Goal: Communication & Community: Answer question/provide support

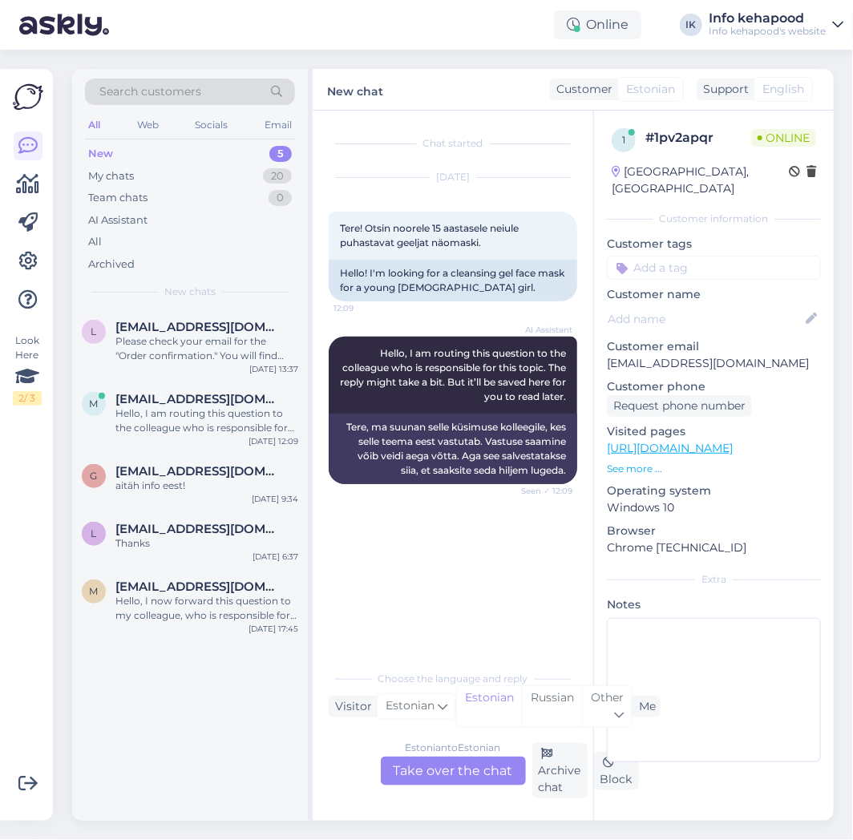
click at [424, 783] on div "Estonian to Estonian Take over the chat" at bounding box center [453, 771] width 145 height 29
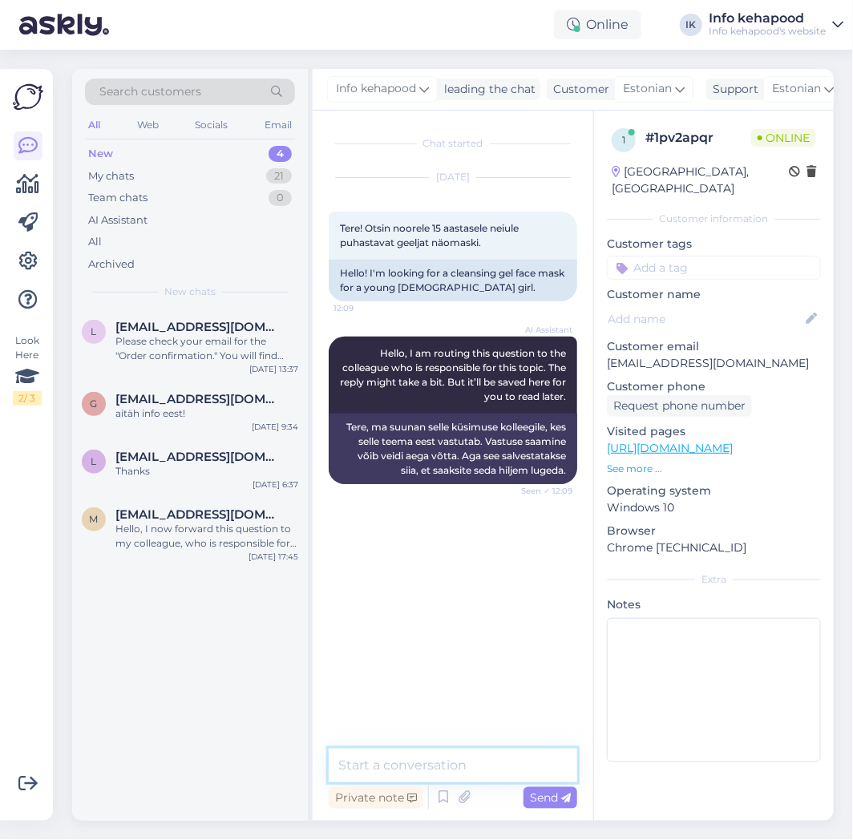
click at [402, 766] on textarea at bounding box center [453, 766] width 249 height 34
click at [486, 774] on textarea "Tere!" at bounding box center [453, 766] width 249 height 34
paste textarea "meil noorukile geeljat näomaski pigem pole, [PERSON_NAME] aga geeljad puhastusv…"
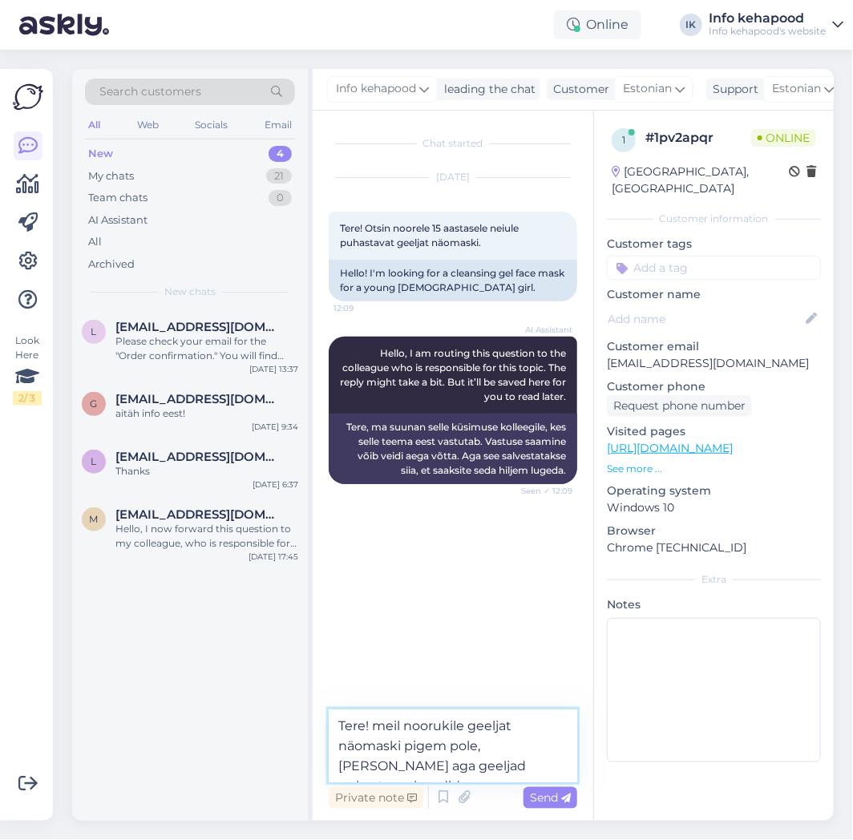
click at [382, 727] on textarea "Tere! meil noorukile geeljat näomaski pigem pole, [PERSON_NAME] aga geeljad puh…" at bounding box center [453, 746] width 249 height 73
type textarea "Tere! Meil noorukile geeljat näomaski pigem pole, [PERSON_NAME] aga geeljad puh…"
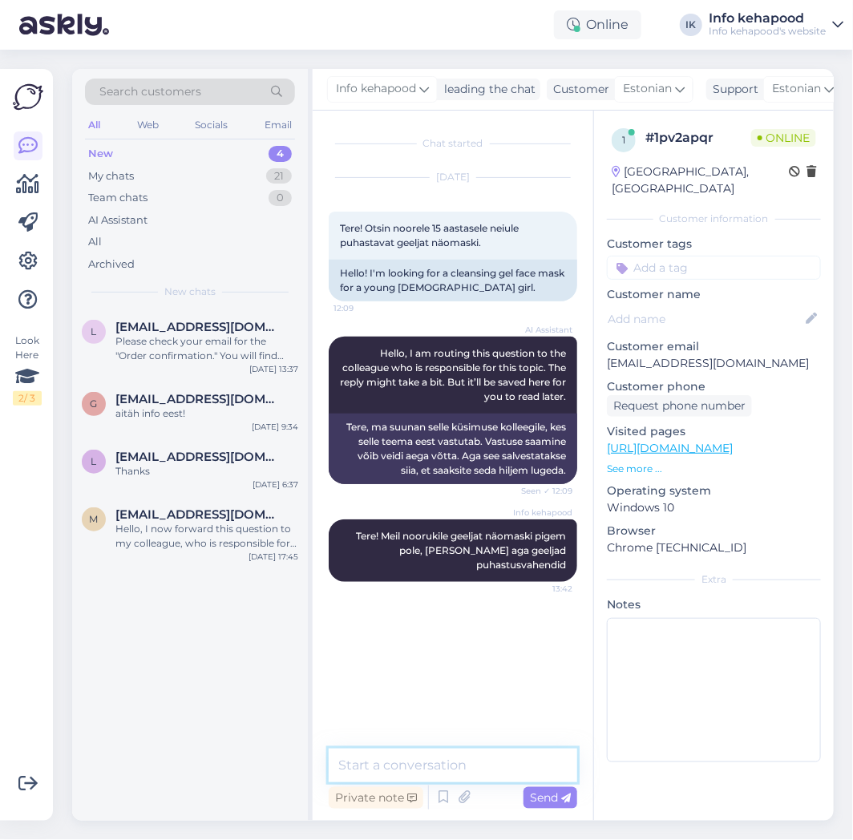
click at [377, 764] on textarea at bounding box center [453, 766] width 249 height 34
paste textarea "[URL][DOMAIN_NAME]"
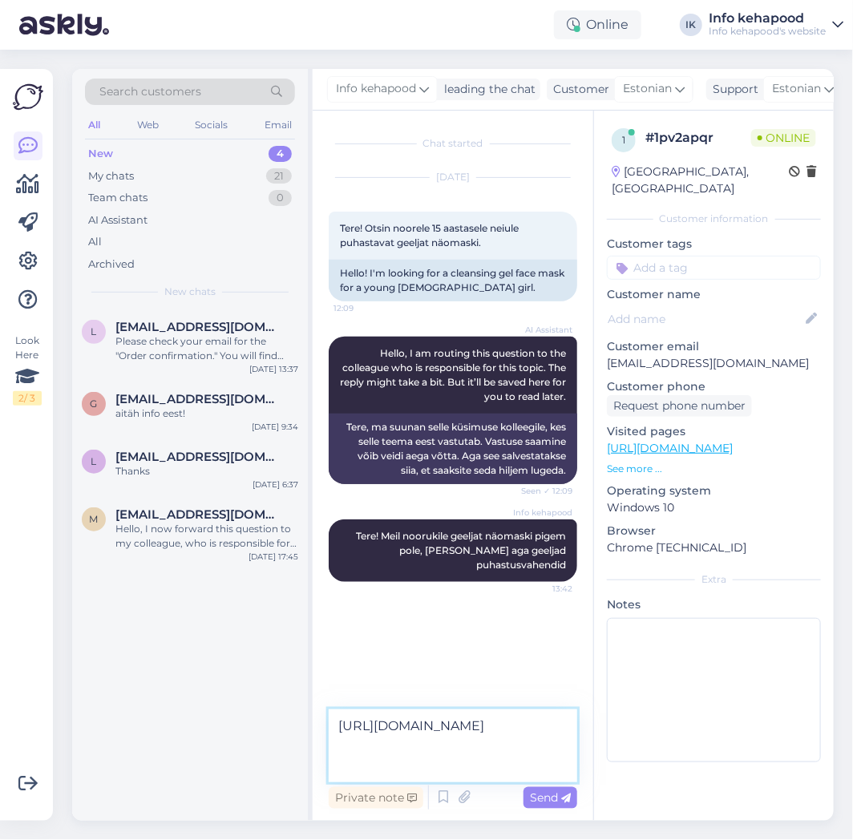
click at [455, 757] on textarea "[URL][DOMAIN_NAME]" at bounding box center [453, 746] width 249 height 73
paste textarea "[URL][DOMAIN_NAME]"
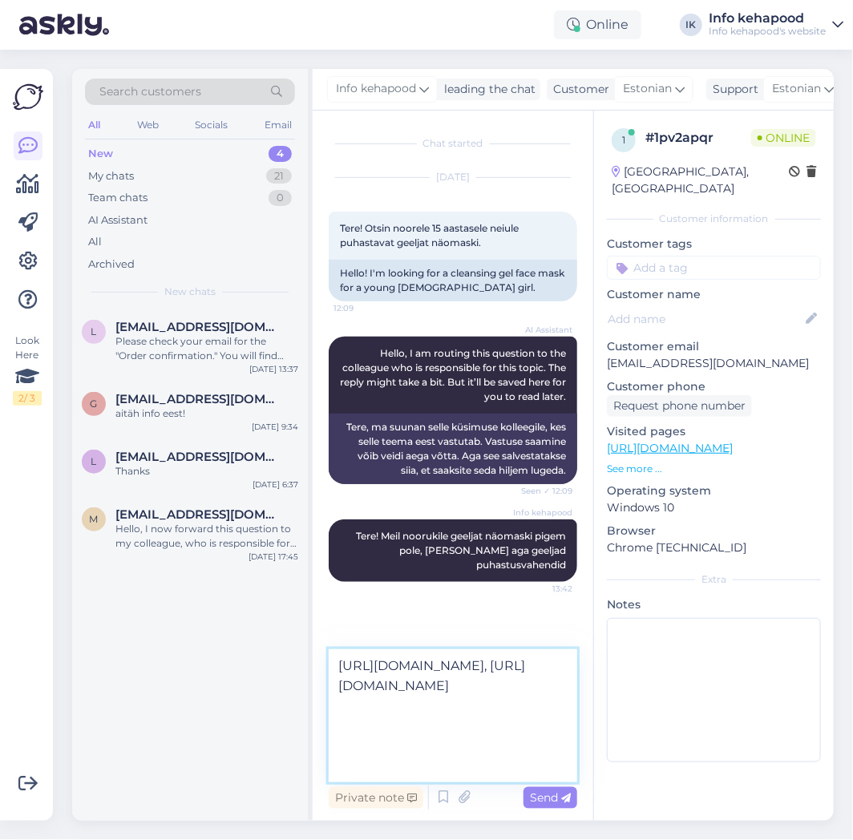
click at [494, 769] on textarea "[URL][DOMAIN_NAME], [URL][DOMAIN_NAME]" at bounding box center [453, 716] width 249 height 133
paste textarea "luvumi [PERSON_NAME] geeljas mis läheb vahuks, aga niisutav ja sobib ka tundlik…"
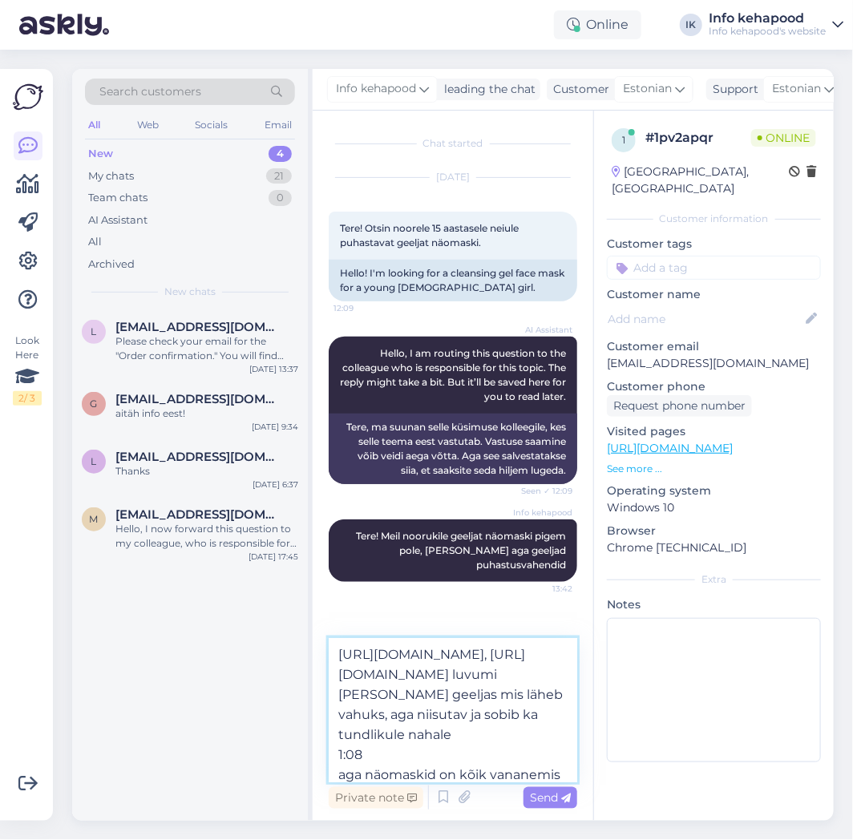
scroll to position [120, 0]
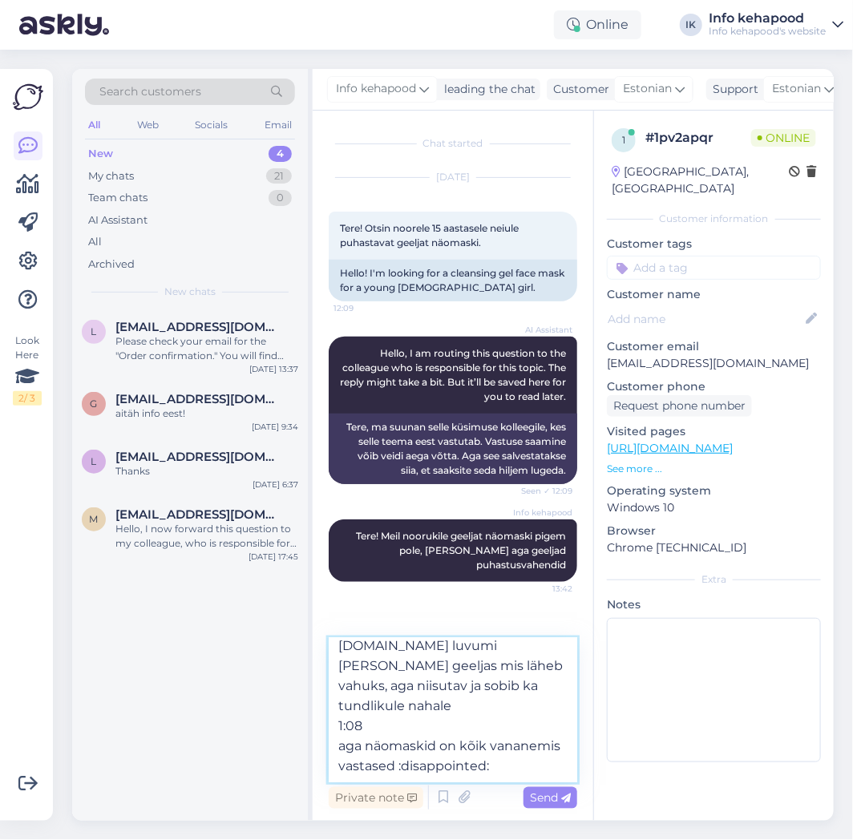
drag, startPoint x: 371, startPoint y: 718, endPoint x: 337, endPoint y: 720, distance: 34.5
click at [337, 720] on textarea "[URL][DOMAIN_NAME], [URL][DOMAIN_NAME] luvumi [PERSON_NAME] geeljas mis läheb v…" at bounding box center [453, 710] width 249 height 144
click at [338, 743] on textarea "[URL][DOMAIN_NAME], [URL][DOMAIN_NAME] luvumi [PERSON_NAME] geeljas mis läheb v…" at bounding box center [453, 710] width 249 height 144
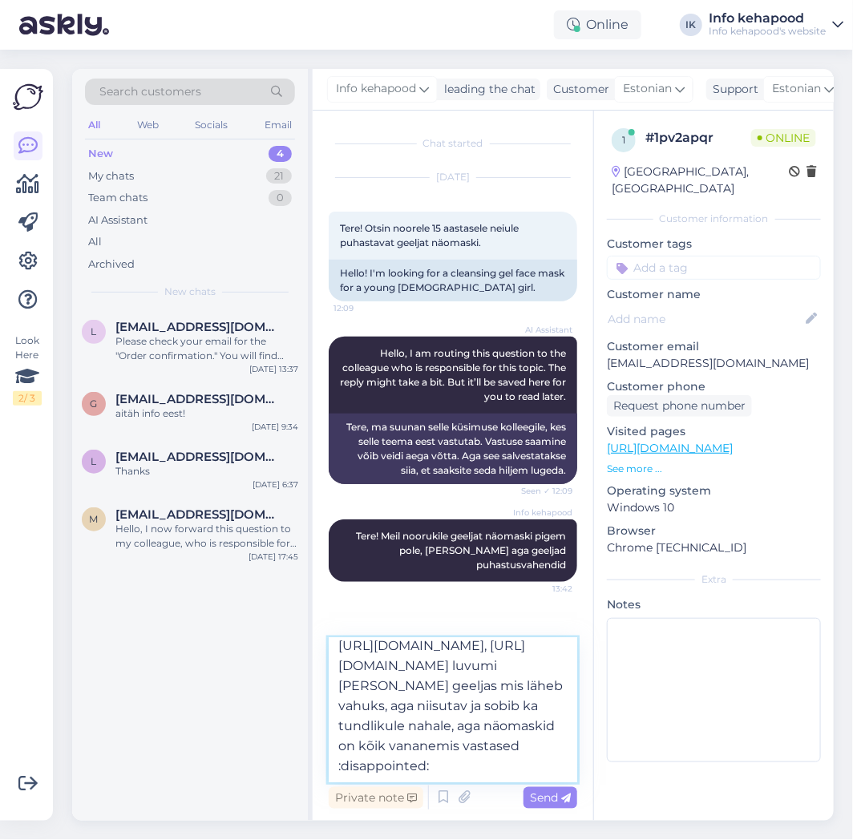
scroll to position [89, 0]
click at [339, 769] on textarea "[URL][DOMAIN_NAME], [URL][DOMAIN_NAME] luvumi [PERSON_NAME] geeljas mis läheb v…" at bounding box center [453, 710] width 249 height 144
drag, startPoint x: 455, startPoint y: 760, endPoint x: 336, endPoint y: 761, distance: 118.7
click at [336, 761] on textarea "[URL][DOMAIN_NAME], [URL][DOMAIN_NAME] luvumi [PERSON_NAME] geeljas mis läheb v…" at bounding box center [453, 710] width 249 height 144
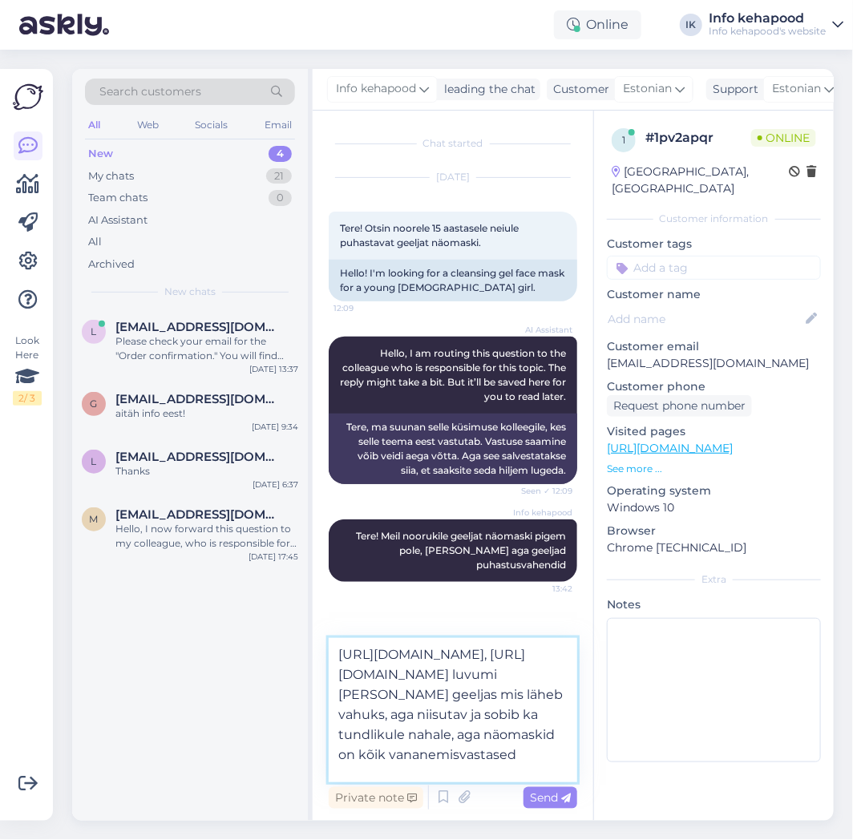
scroll to position [89, 0]
click at [510, 683] on textarea "[URL][DOMAIN_NAME], [URL][DOMAIN_NAME] luvumi [PERSON_NAME] geeljas mis läheb v…" at bounding box center [453, 710] width 249 height 144
click at [342, 689] on textarea "[URL][DOMAIN_NAME], [URL][DOMAIN_NAME] luvumi [PERSON_NAME] geeljas, mis läheb …" at bounding box center [453, 710] width 249 height 144
type textarea "[URL][DOMAIN_NAME], [URL][DOMAIN_NAME] Luvumi [PERSON_NAME] geeljas, mis läheb …"
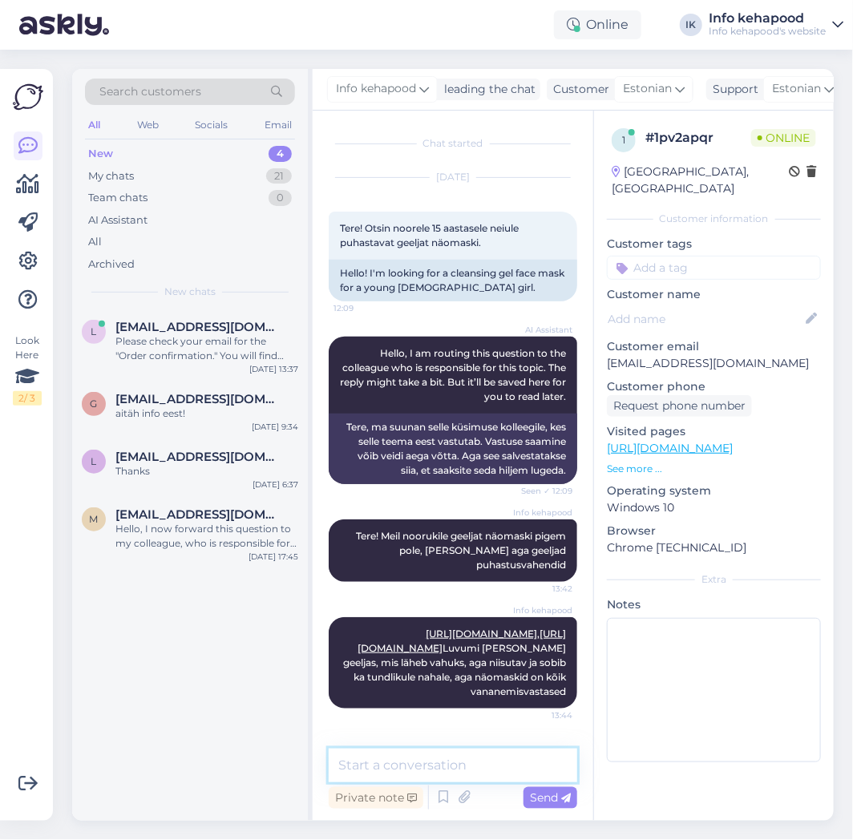
scroll to position [0, 0]
click at [229, 318] on div "l [EMAIL_ADDRESS][DOMAIN_NAME] Please check your email for the "Order confirmat…" at bounding box center [190, 345] width 236 height 72
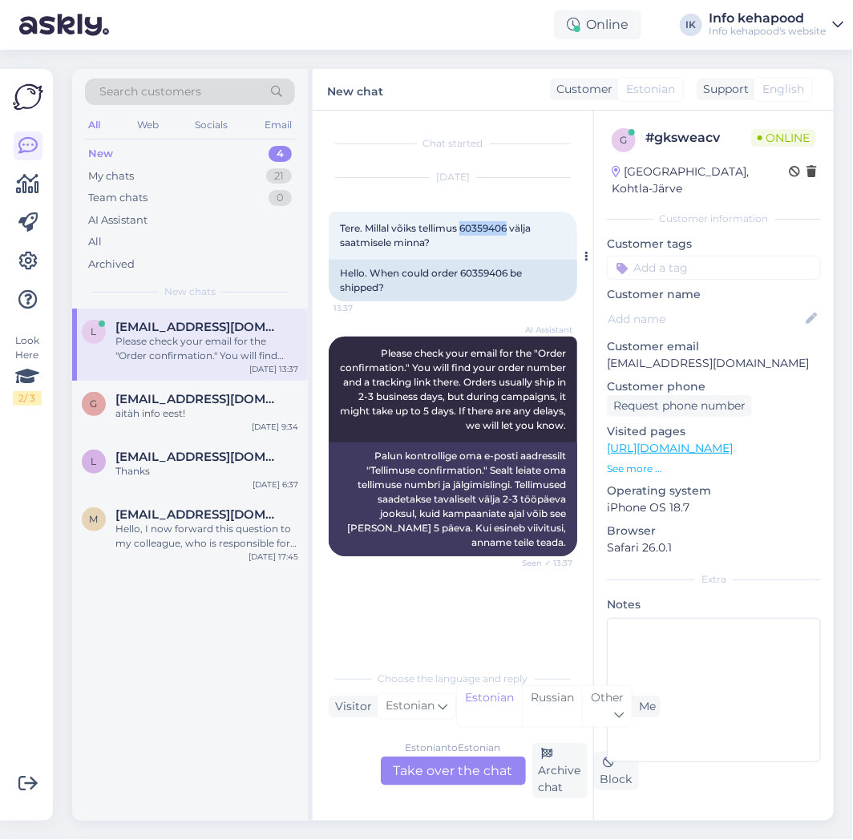
drag, startPoint x: 462, startPoint y: 231, endPoint x: 511, endPoint y: 229, distance: 48.9
click at [511, 229] on span "Tere. Millal võiks tellimus 60359406 välja saatmisele minna?" at bounding box center [436, 235] width 193 height 26
copy span "60359406"
click at [204, 383] on div "g [EMAIL_ADDRESS][DOMAIN_NAME] aitäh info eest! [DATE] 9:34" at bounding box center [190, 410] width 236 height 58
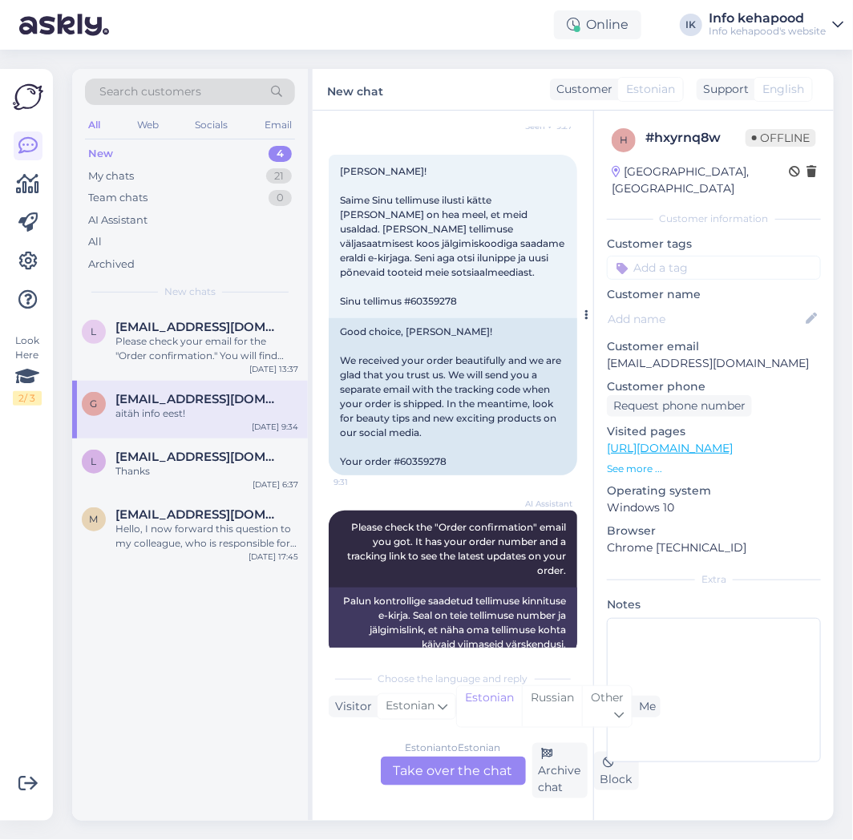
scroll to position [208, 0]
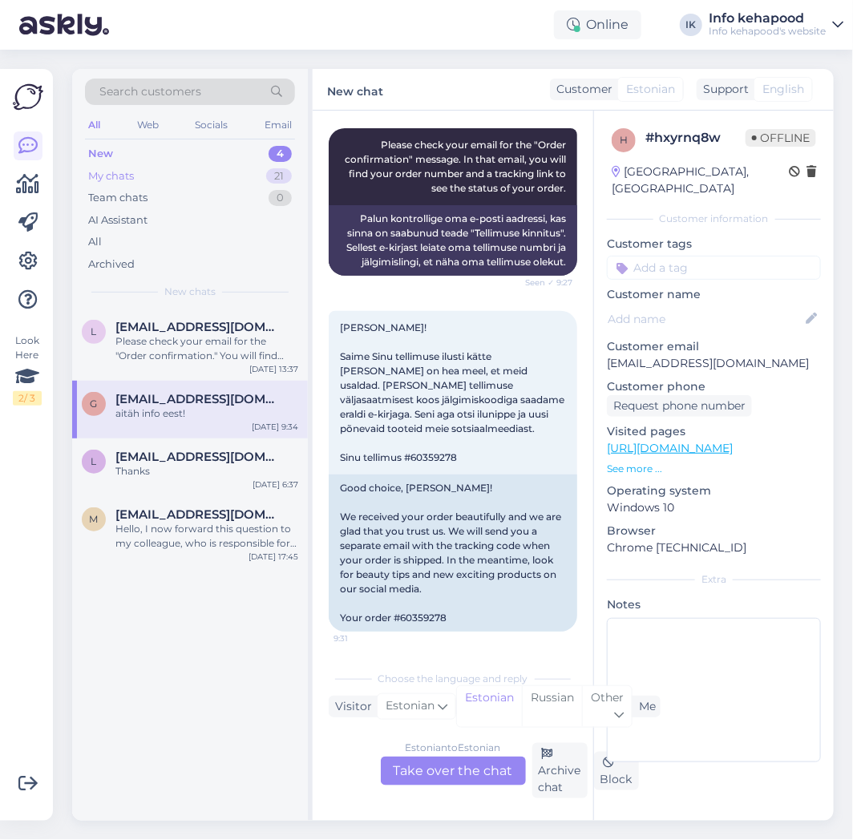
click at [161, 184] on div "My chats 21" at bounding box center [190, 176] width 210 height 22
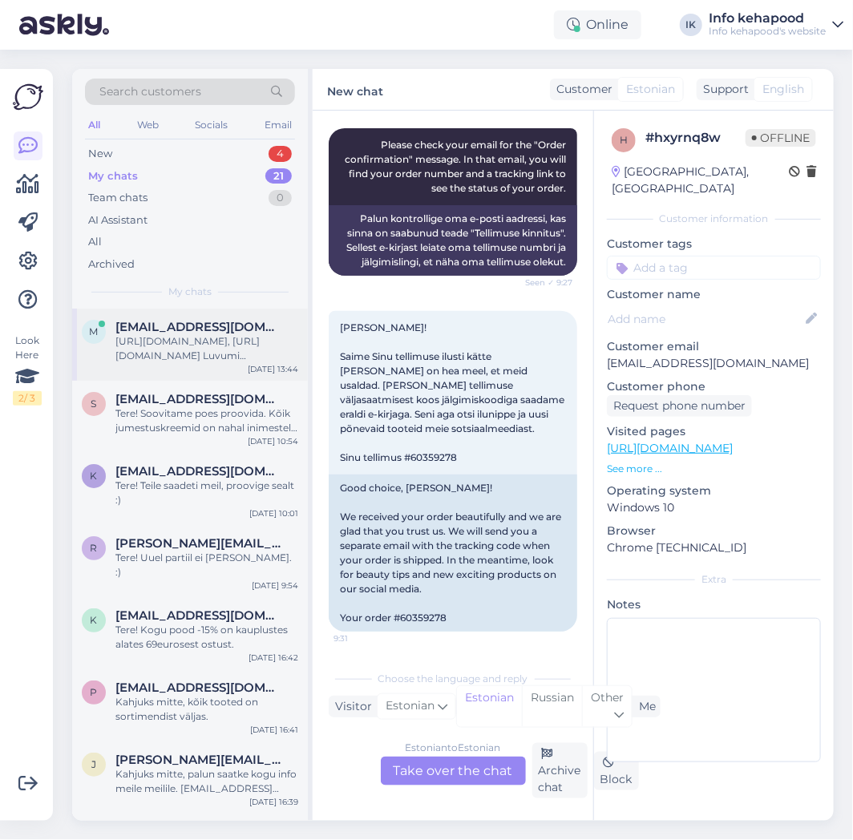
click at [181, 343] on div "[URL][DOMAIN_NAME], [URL][DOMAIN_NAME] Luvumi [PERSON_NAME] geeljas, mis läheb …" at bounding box center [206, 348] width 183 height 29
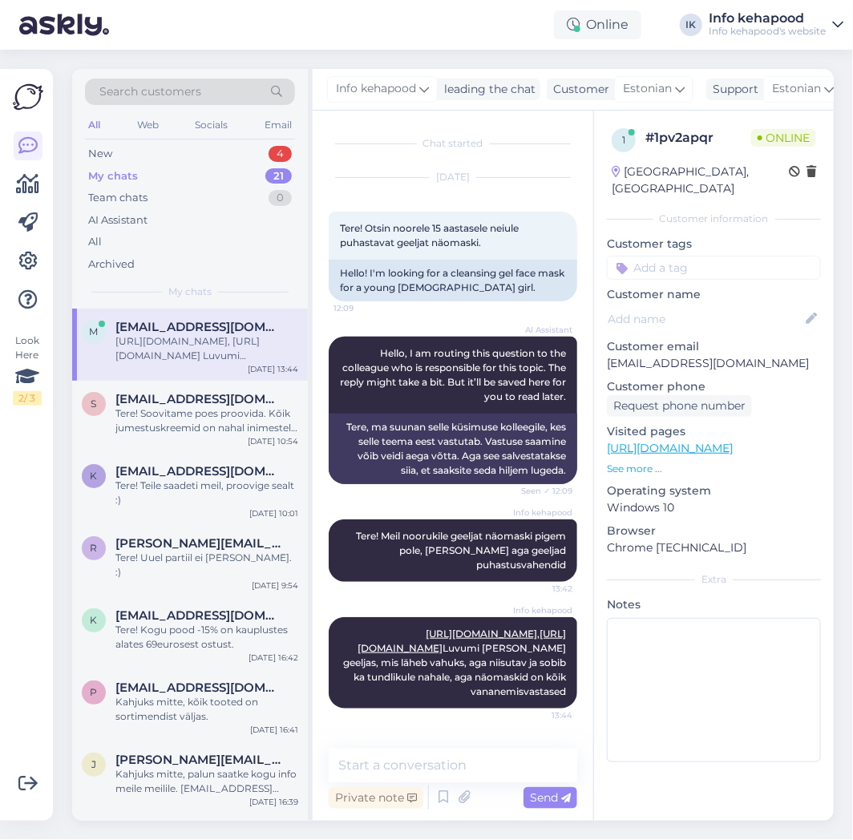
click at [192, 176] on div "My chats 21" at bounding box center [190, 176] width 210 height 22
click at [187, 166] on div "My chats 21" at bounding box center [190, 176] width 210 height 22
click at [184, 155] on div "New 4" at bounding box center [190, 154] width 210 height 22
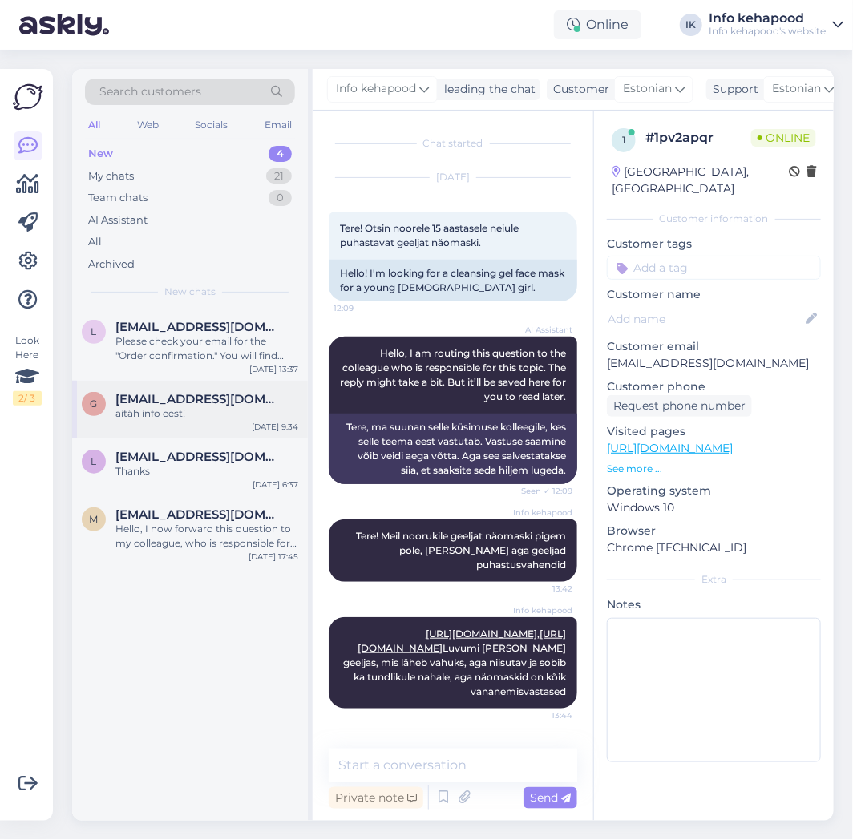
click at [203, 392] on span "[EMAIL_ADDRESS][DOMAIN_NAME]" at bounding box center [198, 399] width 167 height 14
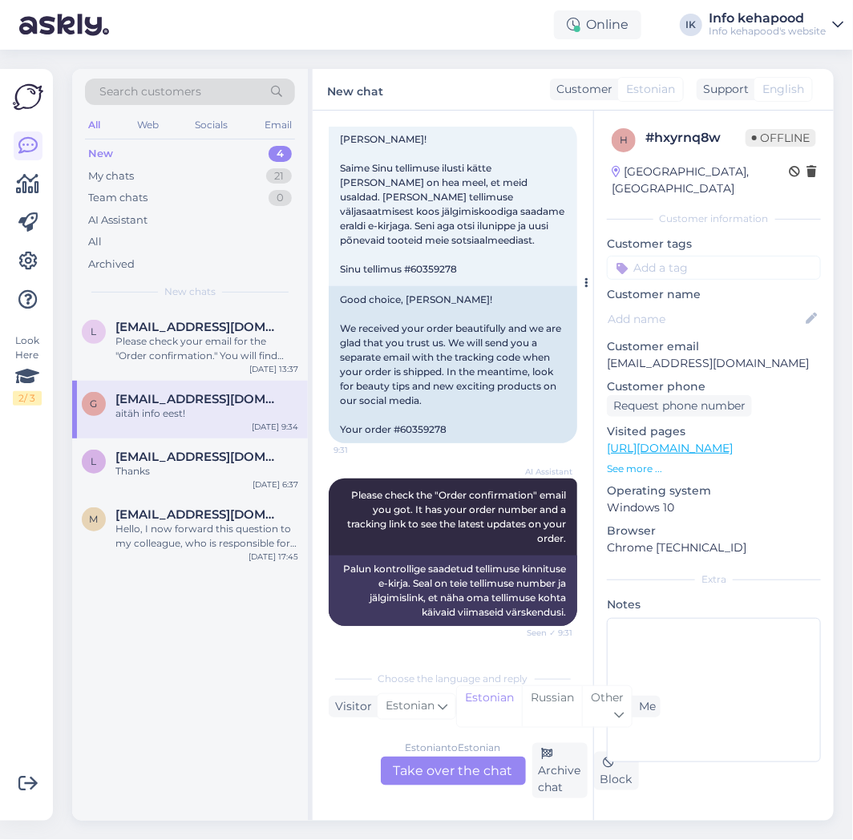
scroll to position [387, 0]
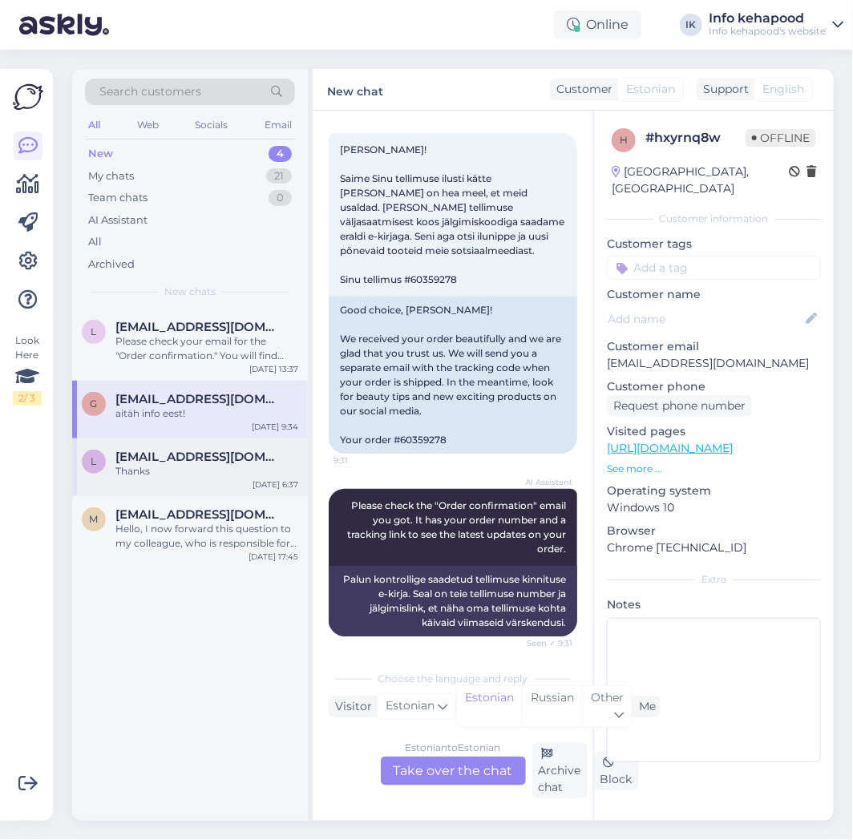
click at [155, 464] on div "Thanks" at bounding box center [206, 471] width 183 height 14
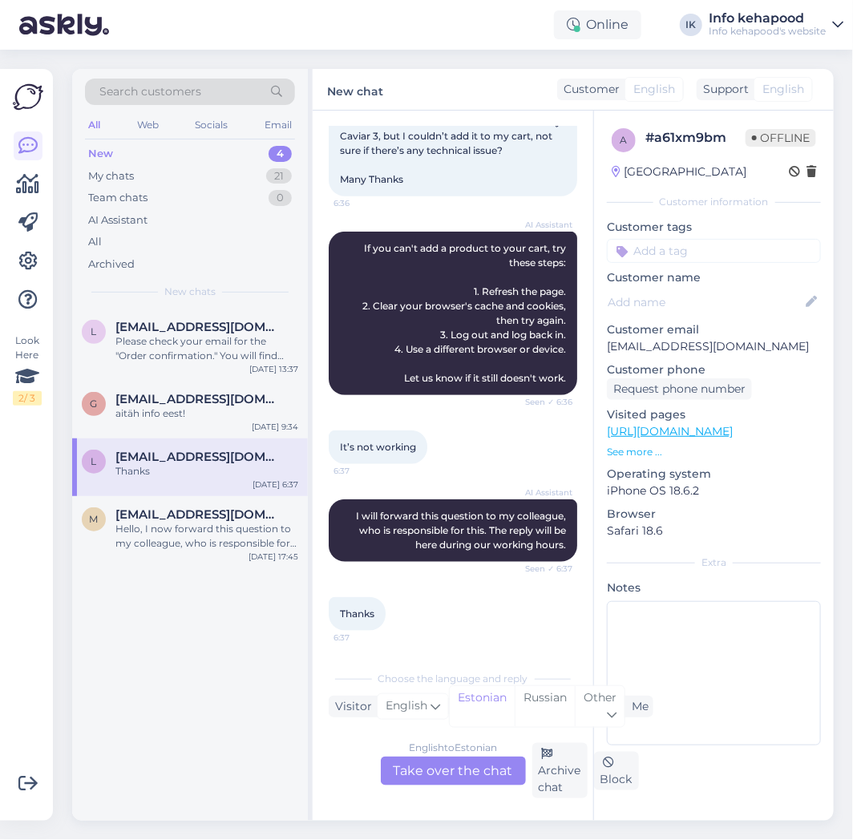
scroll to position [0, 0]
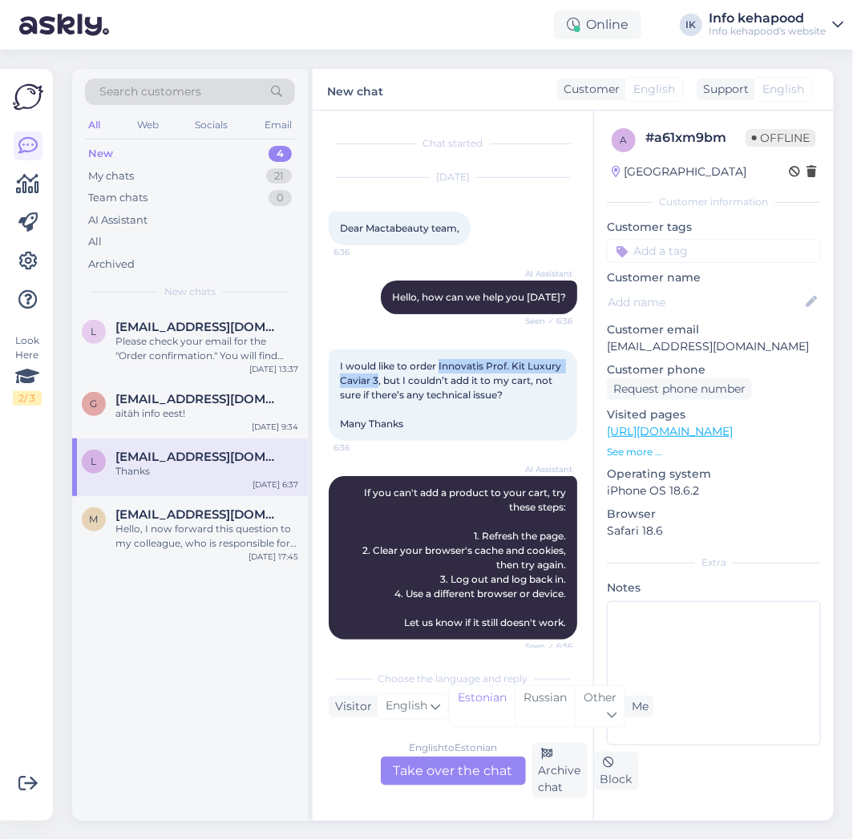
drag, startPoint x: 438, startPoint y: 364, endPoint x: 411, endPoint y: 379, distance: 30.5
click at [411, 379] on span "I would like to order Innovatis Prof. Kit Luxury Caviar 3, but I couldn’t add i…" at bounding box center [452, 395] width 224 height 70
copy span "Innovatis Prof. Kit Luxury Caviar 3"
click at [428, 199] on div "[DATE] Dear Mactabeauty team, 6:36" at bounding box center [453, 211] width 249 height 103
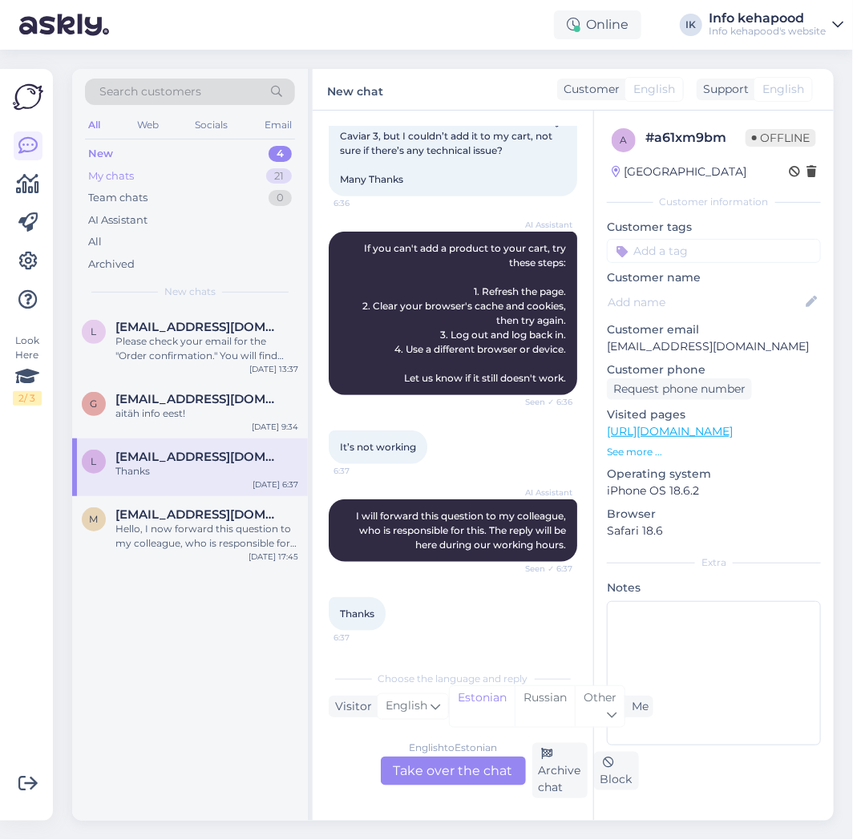
click at [165, 170] on div "My chats 21" at bounding box center [190, 176] width 210 height 22
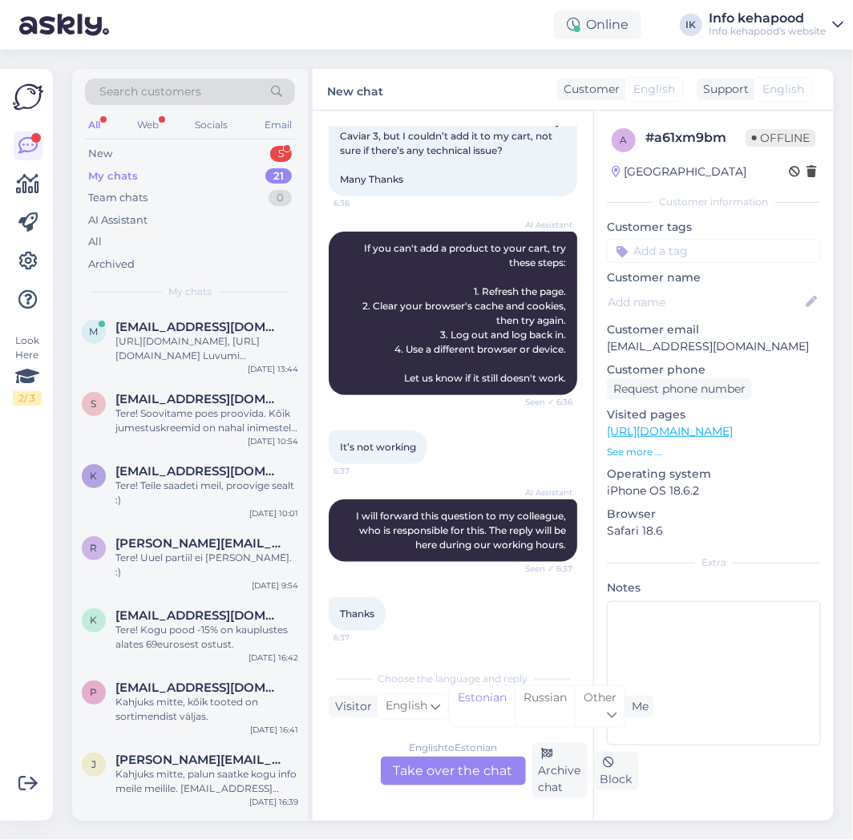
click at [237, 165] on div "My chats 21" at bounding box center [190, 176] width 210 height 22
click at [217, 139] on div "Search customers All Web Socials Email New 5 My chats 21 Team chats 0 AI Assist…" at bounding box center [190, 189] width 236 height 240
click at [213, 154] on div "New 5" at bounding box center [190, 154] width 210 height 22
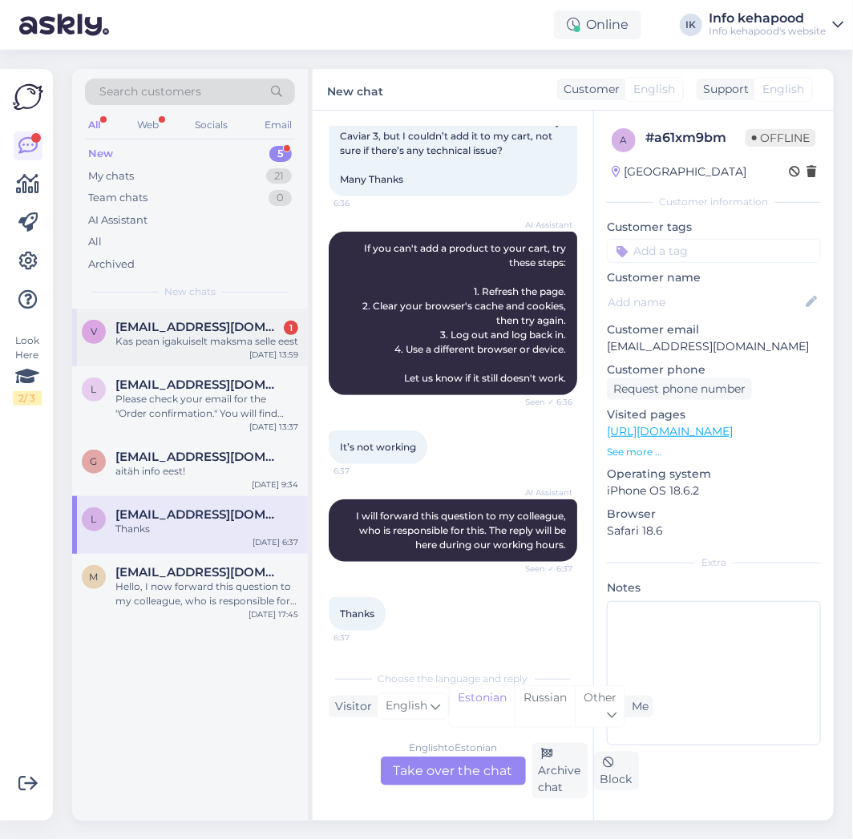
click at [163, 331] on span "[EMAIL_ADDRESS][DOMAIN_NAME]" at bounding box center [198, 327] width 167 height 14
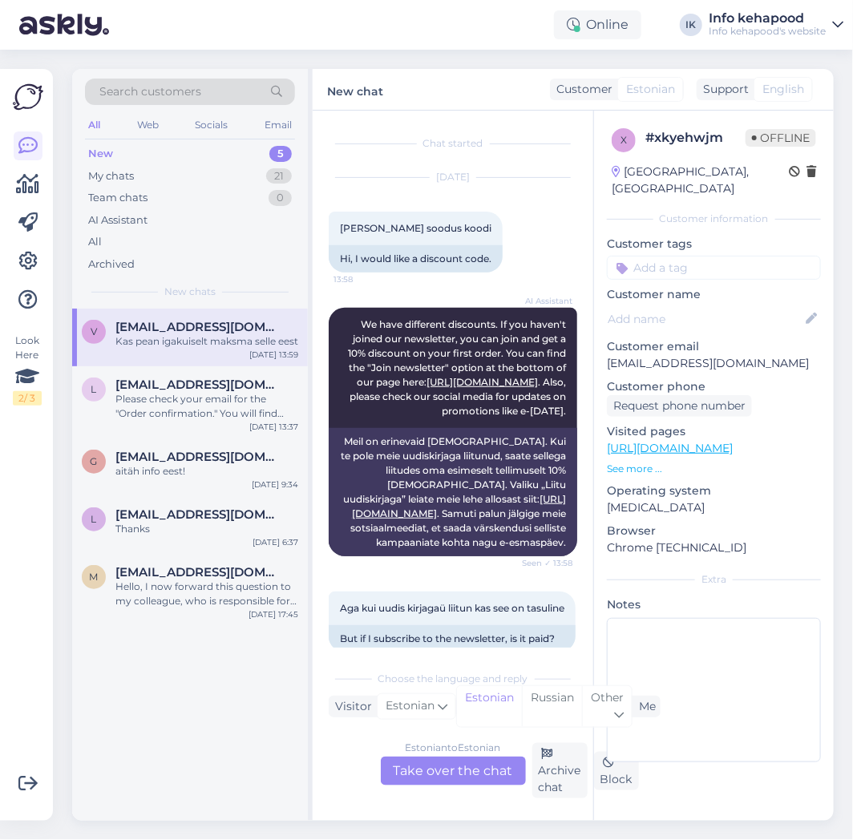
scroll to position [358, 0]
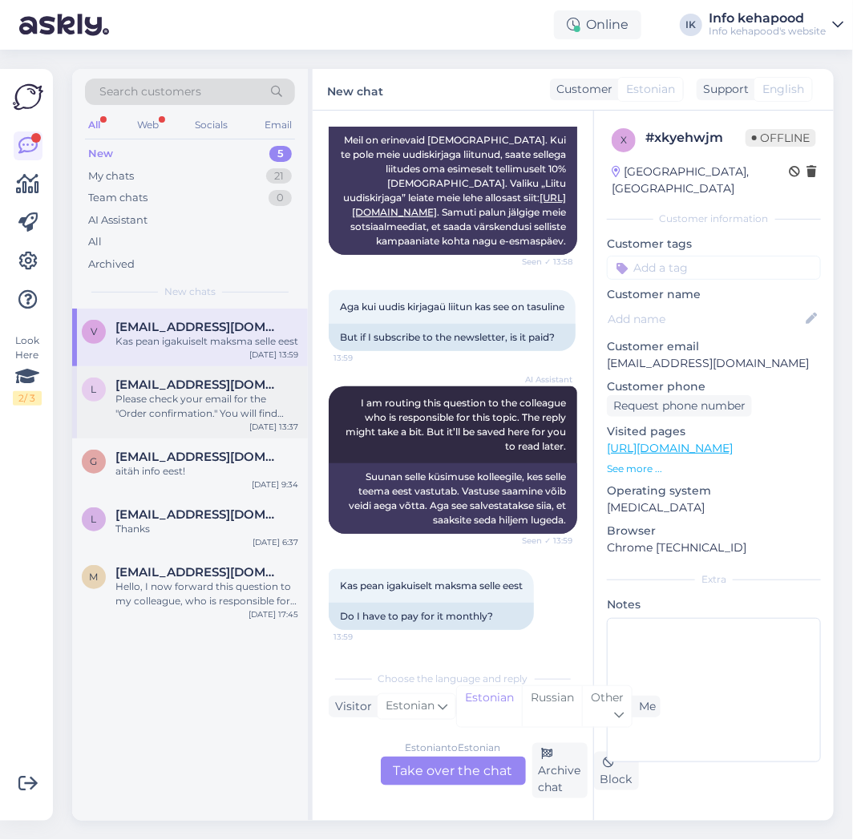
click at [167, 415] on div "Please check your email for the "Order confirmation." You will find your order …" at bounding box center [206, 406] width 183 height 29
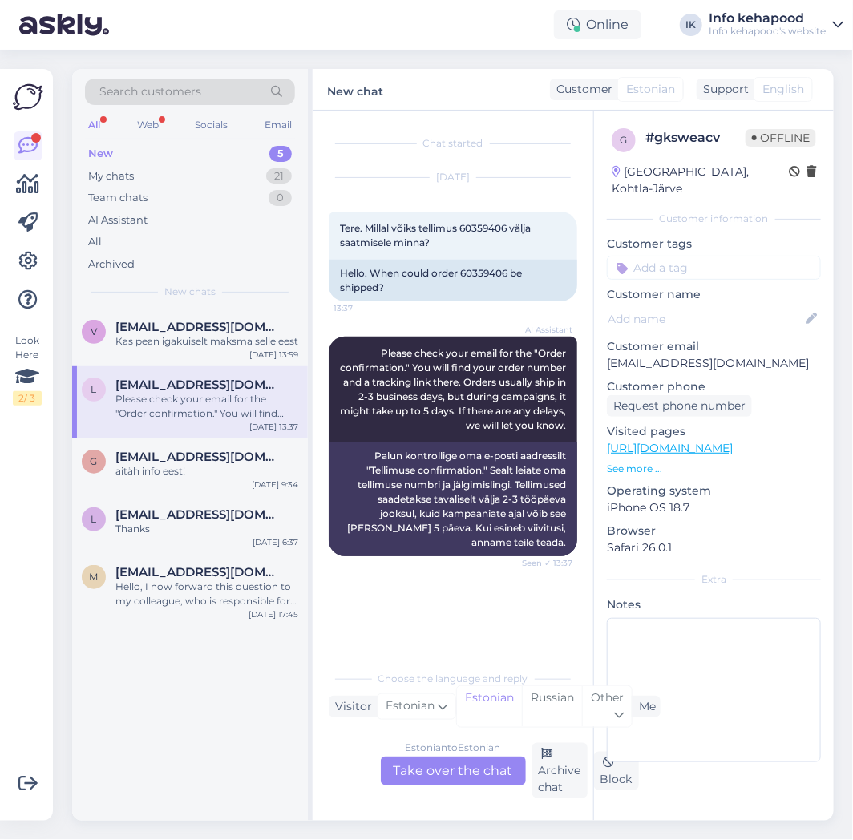
scroll to position [0, 0]
click at [160, 349] on div "Kas pean igakuiselt maksma selle eest" at bounding box center [206, 341] width 183 height 14
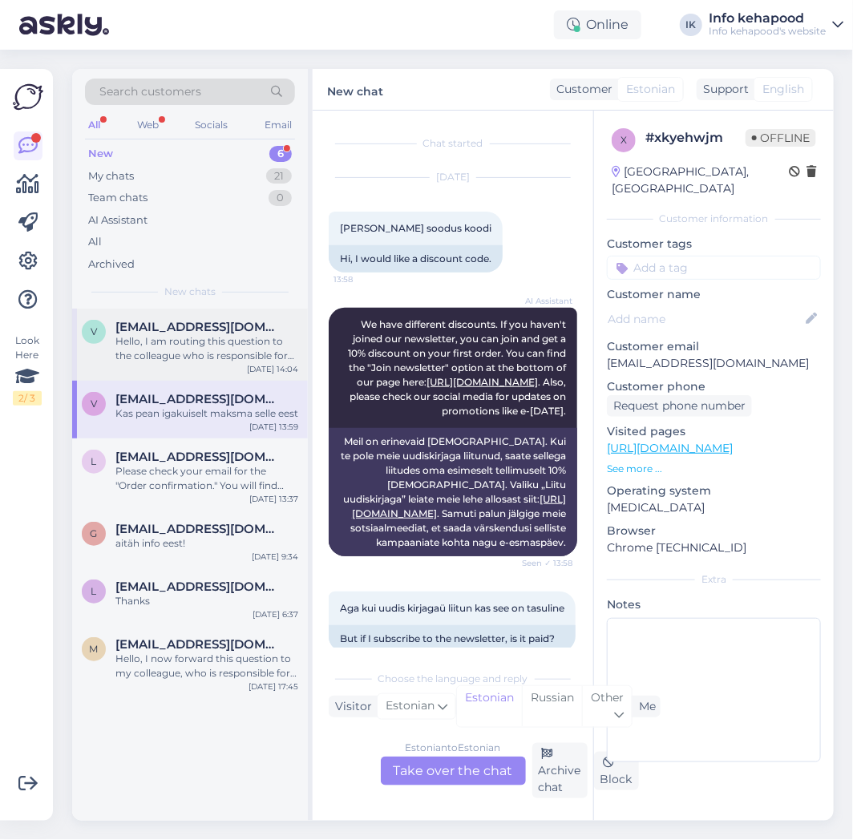
click at [259, 326] on div "[EMAIL_ADDRESS][DOMAIN_NAME]" at bounding box center [206, 327] width 183 height 14
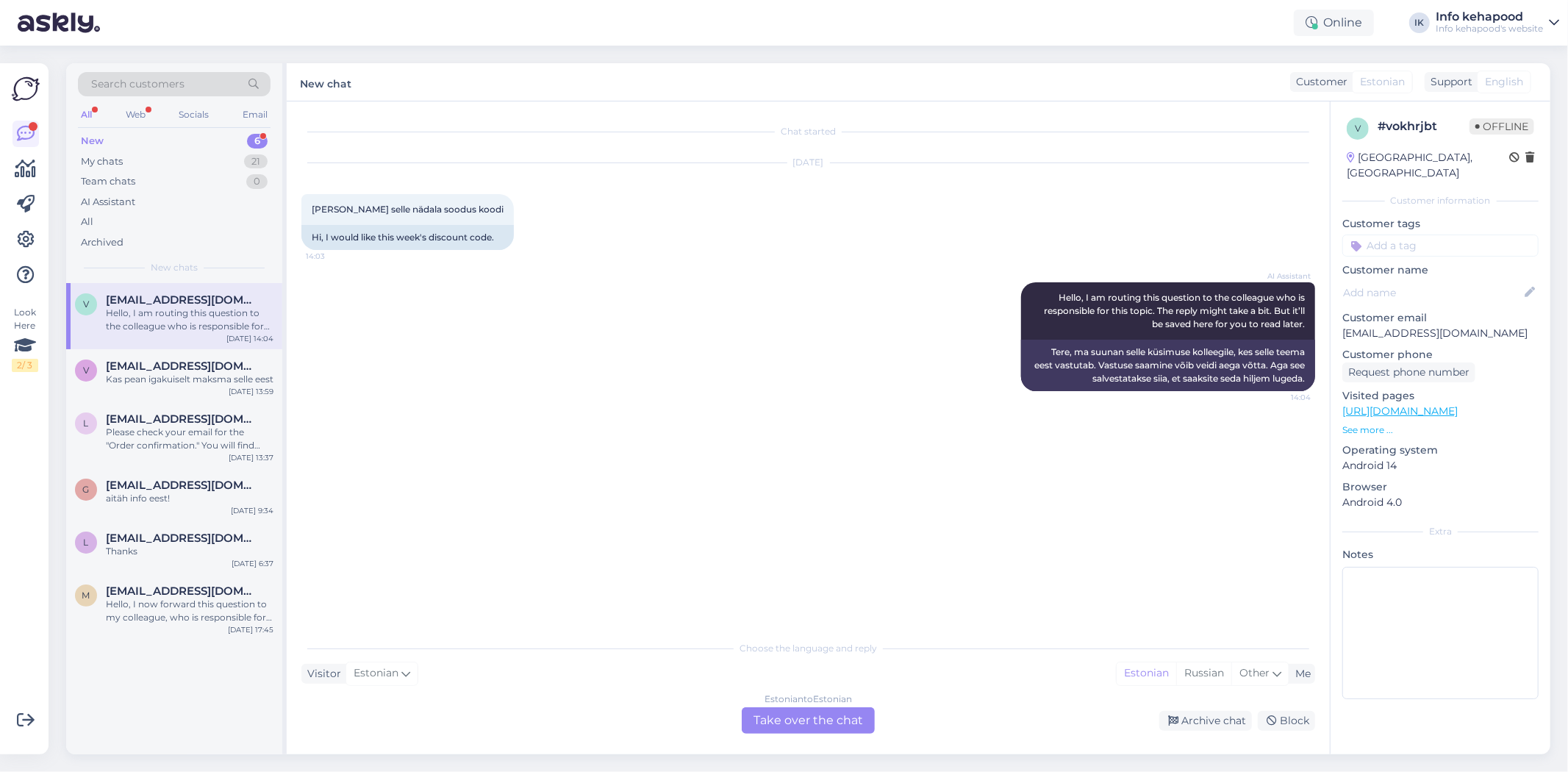
click at [147, 318] on div "Hello, I am routing this question to the colleague who is responsible for this …" at bounding box center [189, 319] width 168 height 27
click at [199, 378] on div "Kas pean igakuiselt maksma selle eest" at bounding box center [189, 380] width 168 height 13
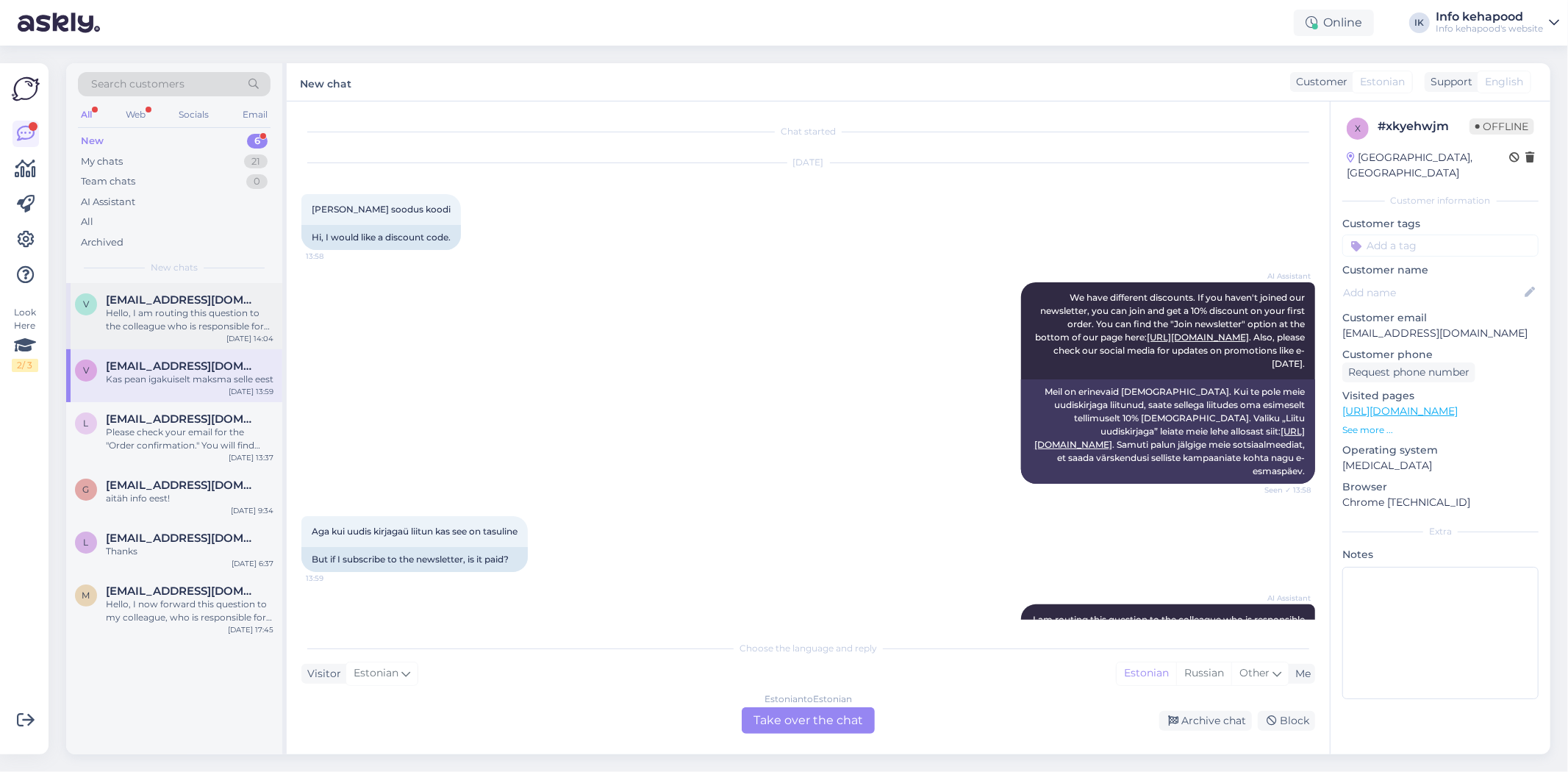
click at [94, 314] on div "V [EMAIL_ADDRESS][DOMAIN_NAME] Hello, I am routing this question to the colleag…" at bounding box center [174, 313] width 199 height 39
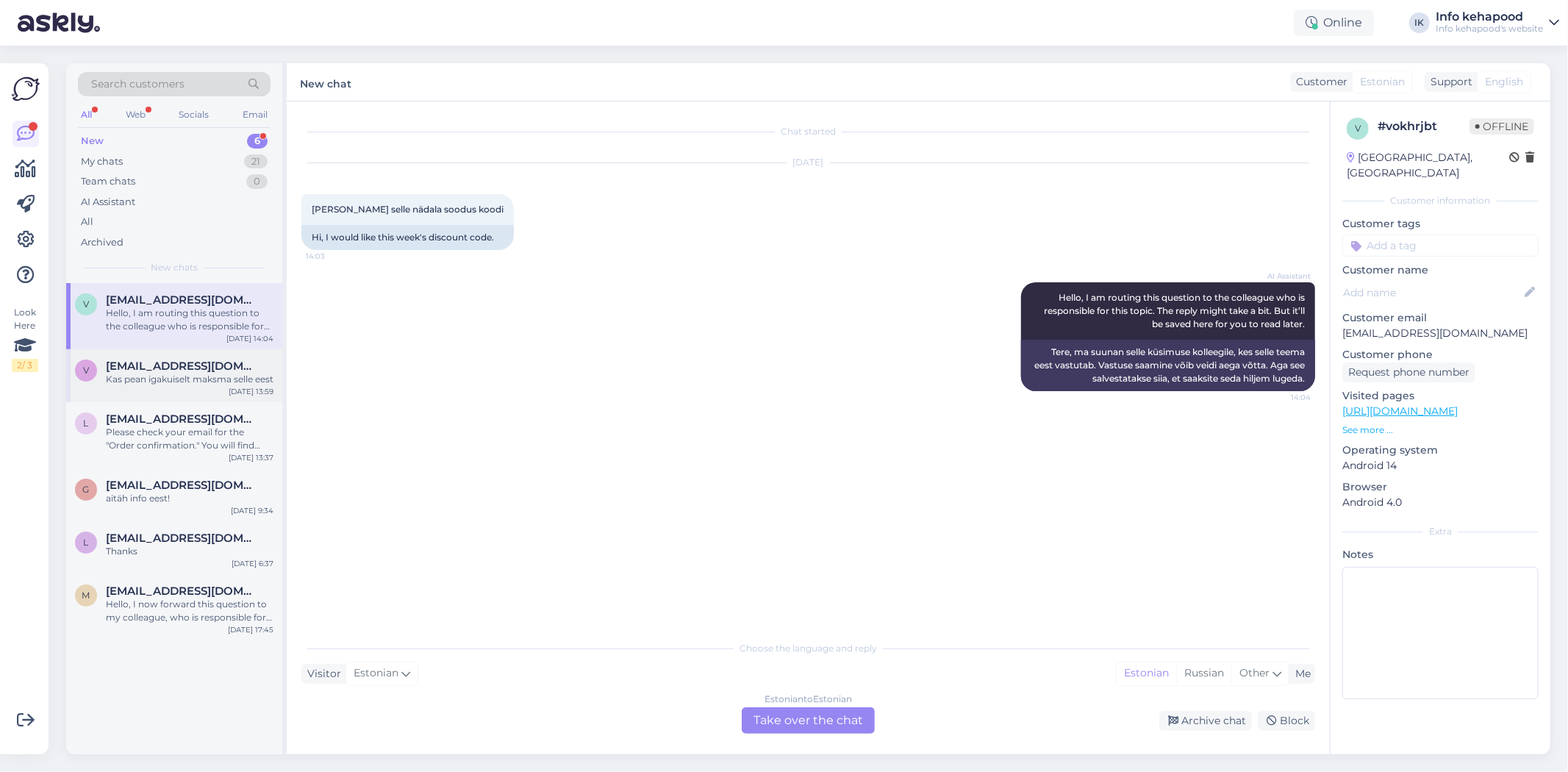
click at [126, 350] on div "V [EMAIL_ADDRESS][DOMAIN_NAME] Kas pean igakuiselt maksma selle eest [DATE] 13:…" at bounding box center [174, 376] width 216 height 53
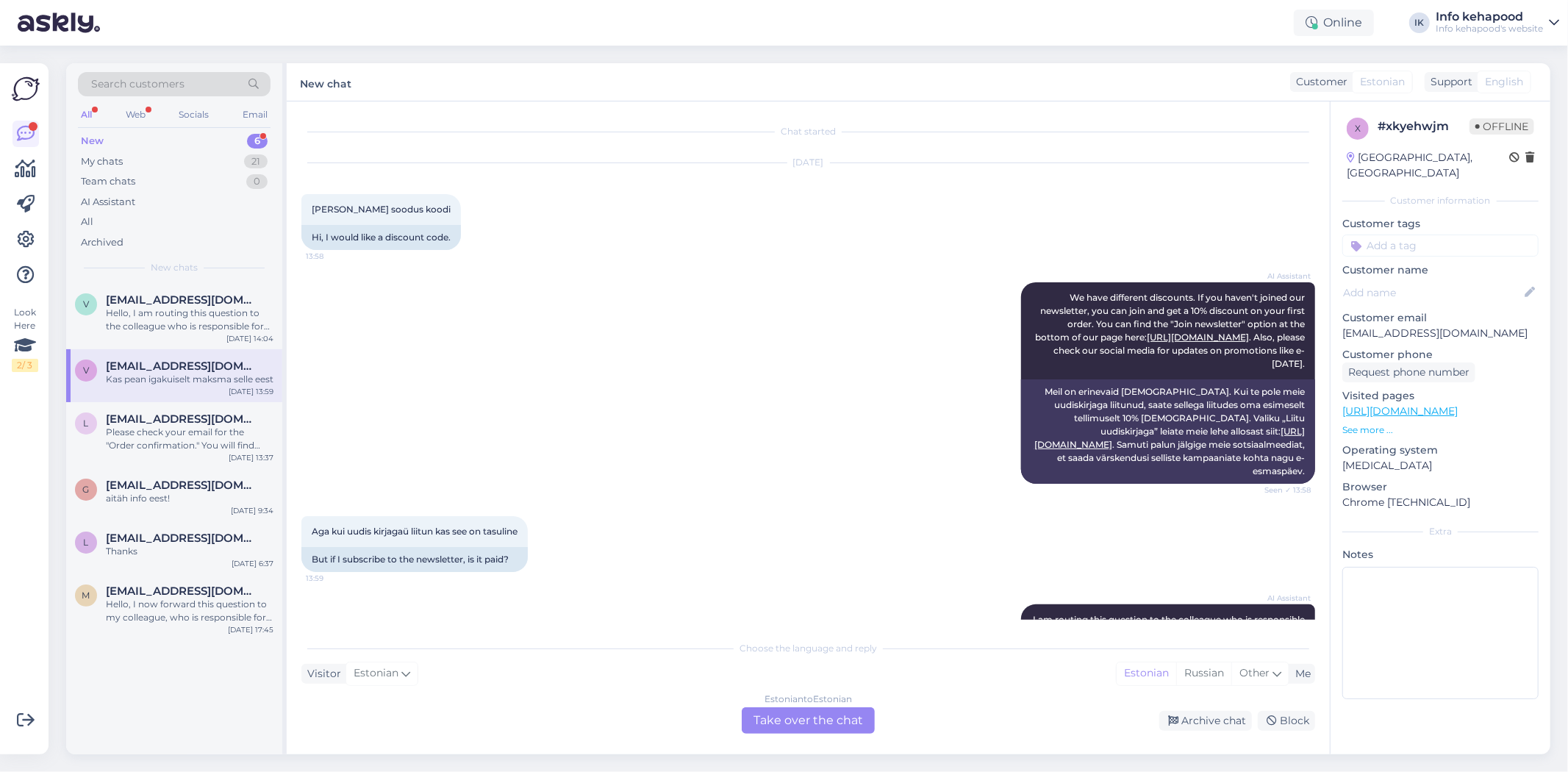
scroll to position [183, 0]
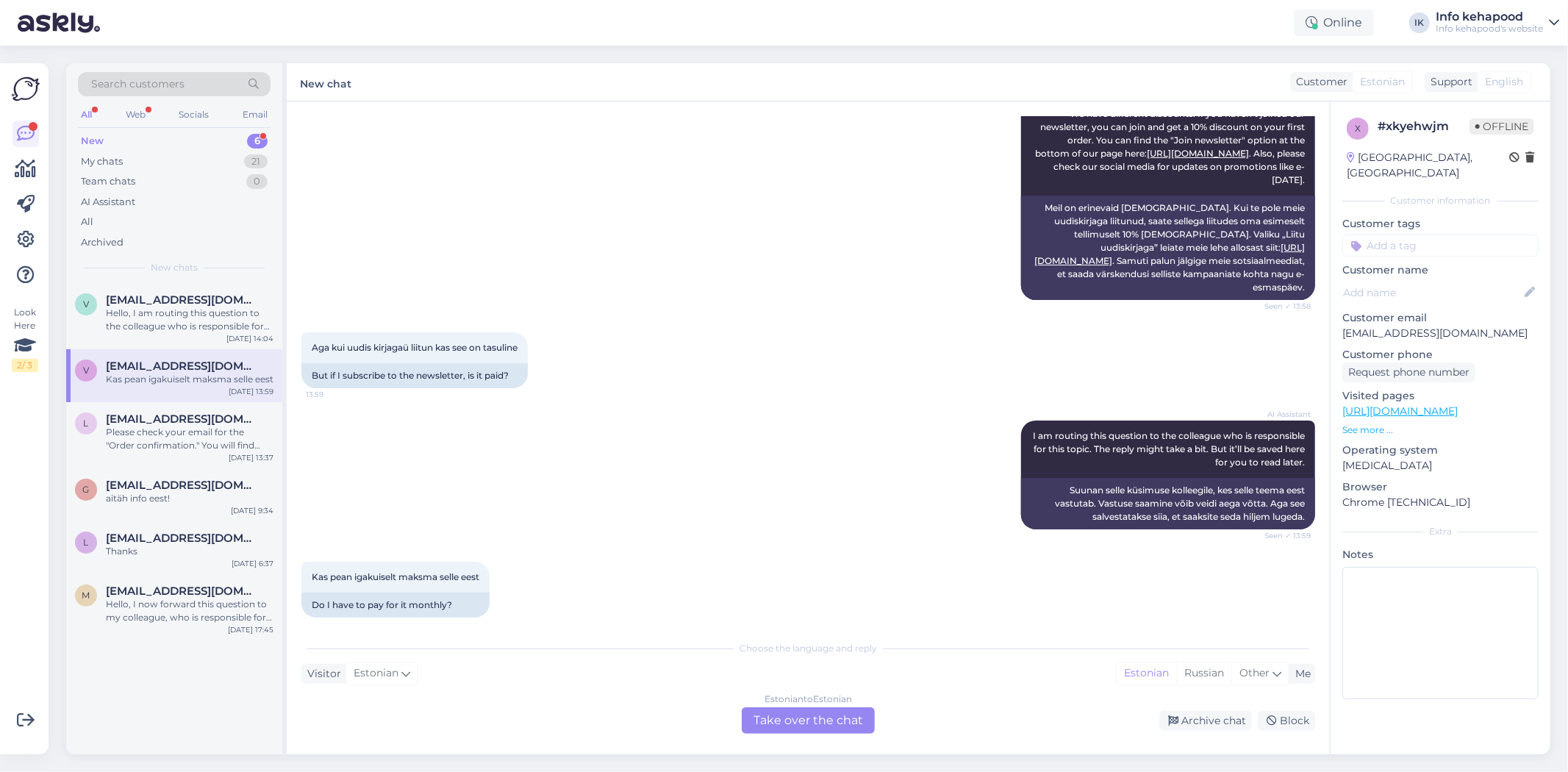
click at [781, 729] on div "Estonian to Estonian Take over the chat" at bounding box center [808, 720] width 133 height 27
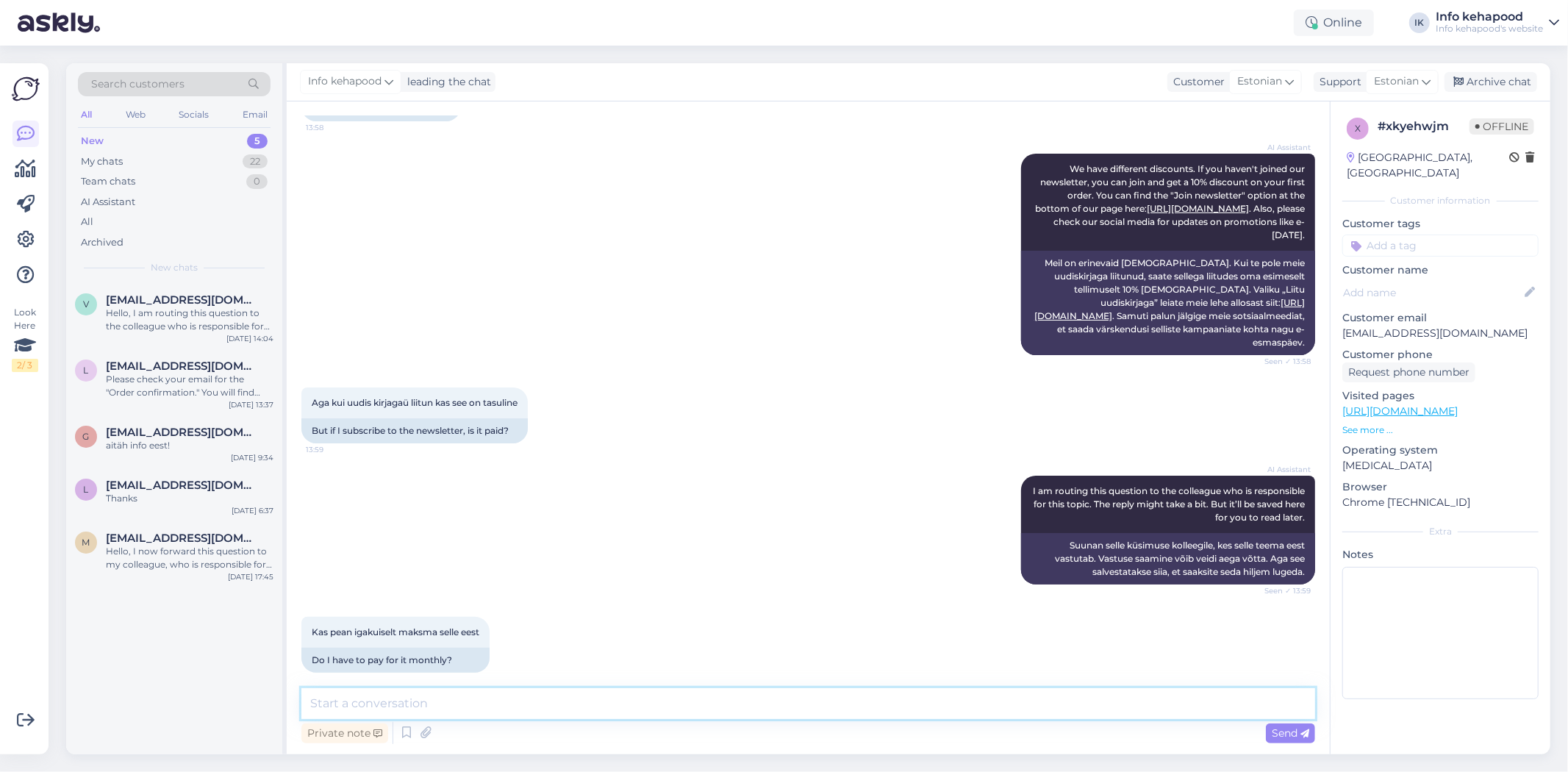
click at [781, 707] on textarea at bounding box center [809, 704] width 1014 height 31
type textarea "Tere! Kliendiks hakkamise eest ei pea tasuma."
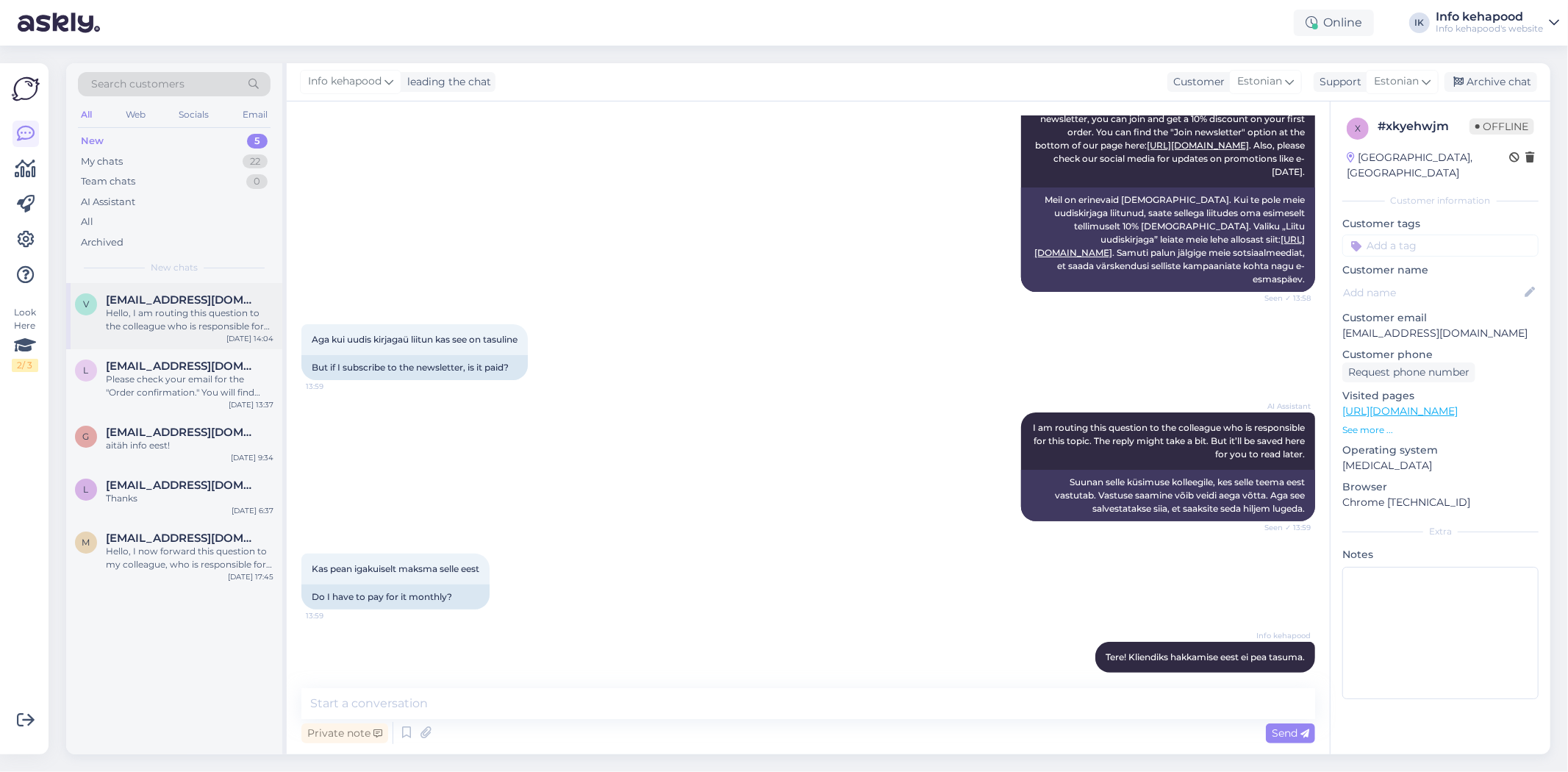
click at [179, 336] on div "V [EMAIL_ADDRESS][DOMAIN_NAME] Hello, I am routing this question to the colleag…" at bounding box center [174, 316] width 216 height 66
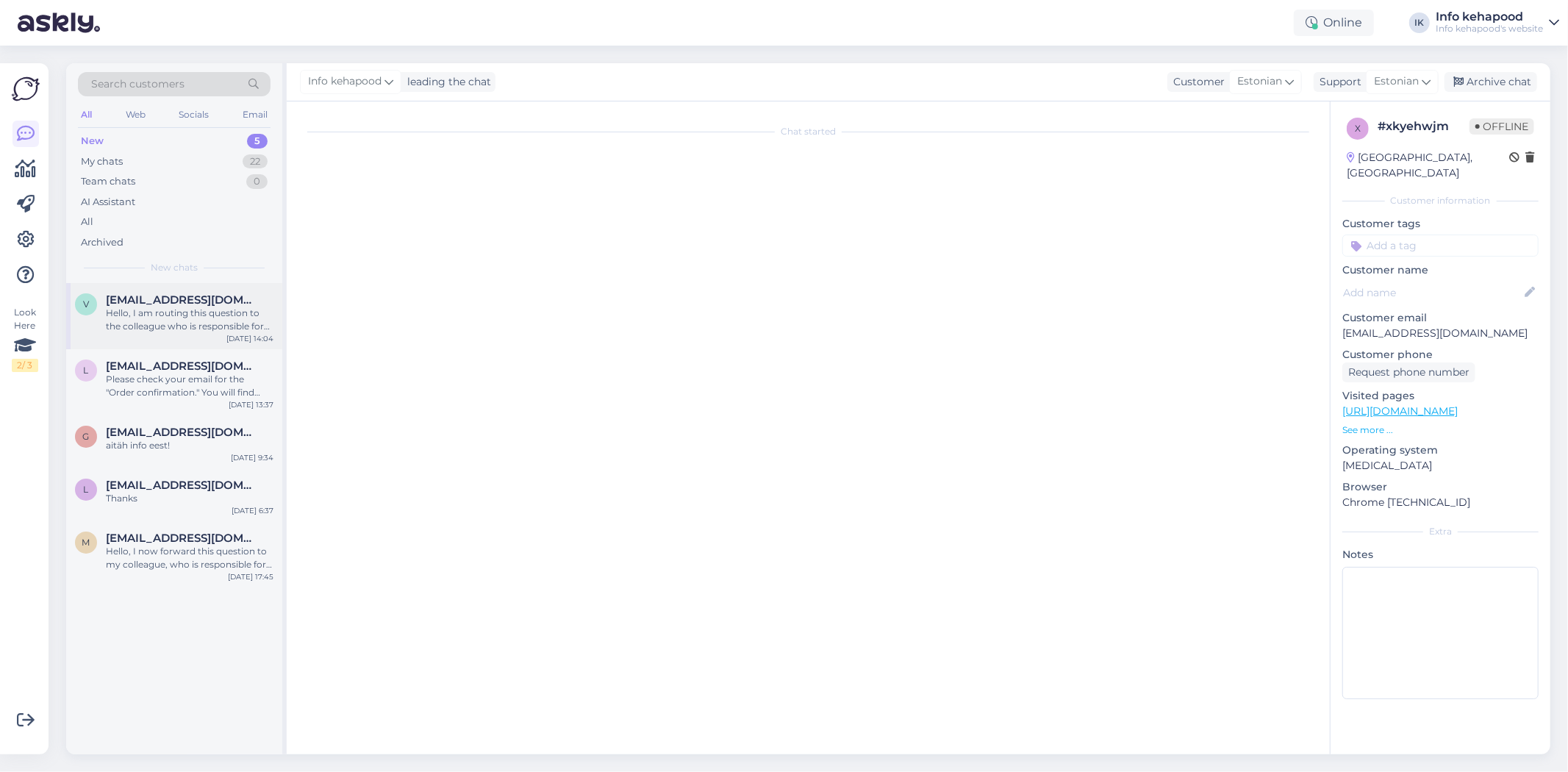
scroll to position [0, 0]
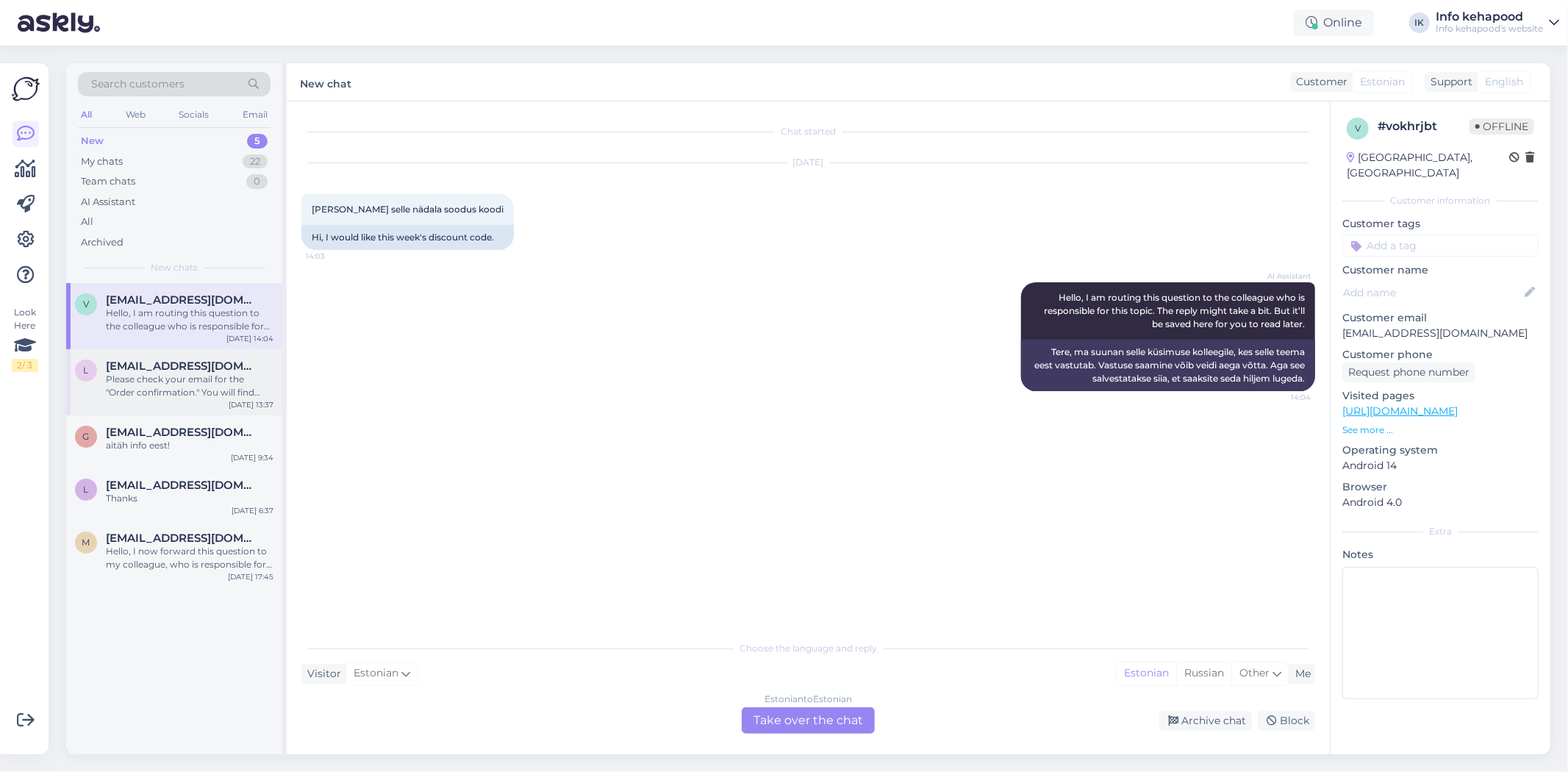
click at [158, 361] on span "[EMAIL_ADDRESS][DOMAIN_NAME]" at bounding box center [182, 366] width 153 height 13
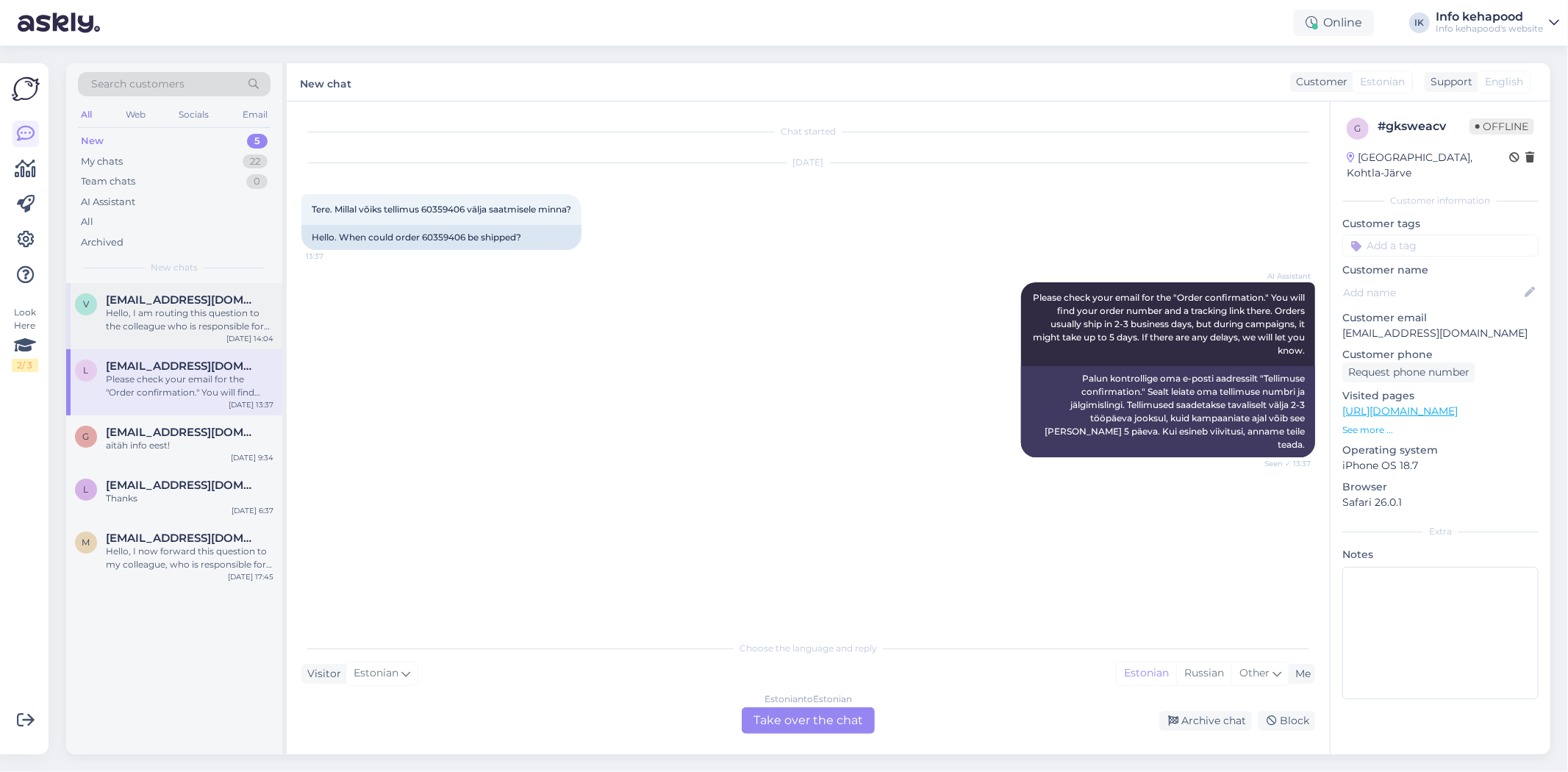
click at [201, 314] on div "Hello, I am routing this question to the colleague who is responsible for this …" at bounding box center [189, 319] width 168 height 27
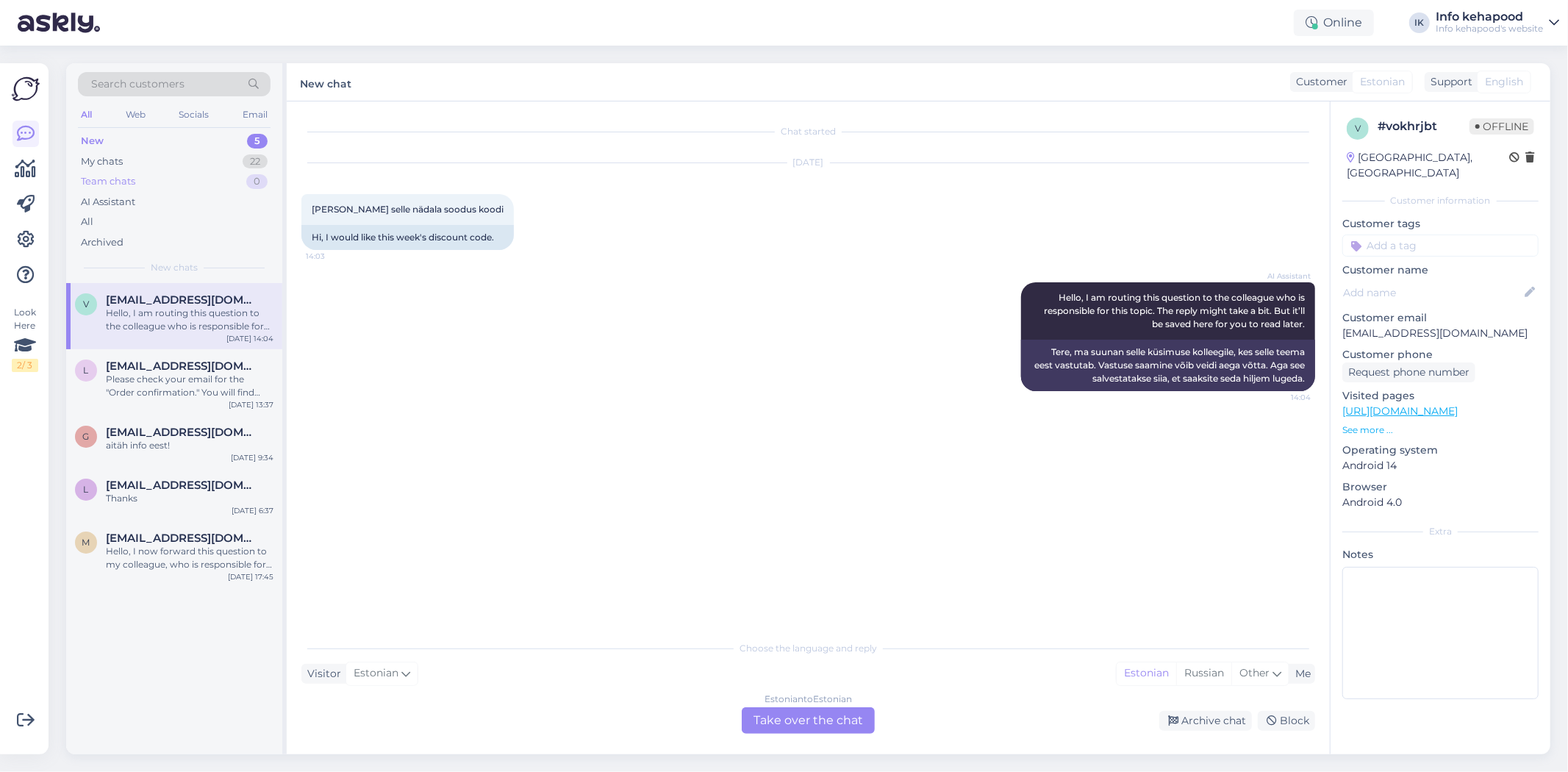
click at [184, 171] on div "Team chats 0" at bounding box center [174, 182] width 193 height 20
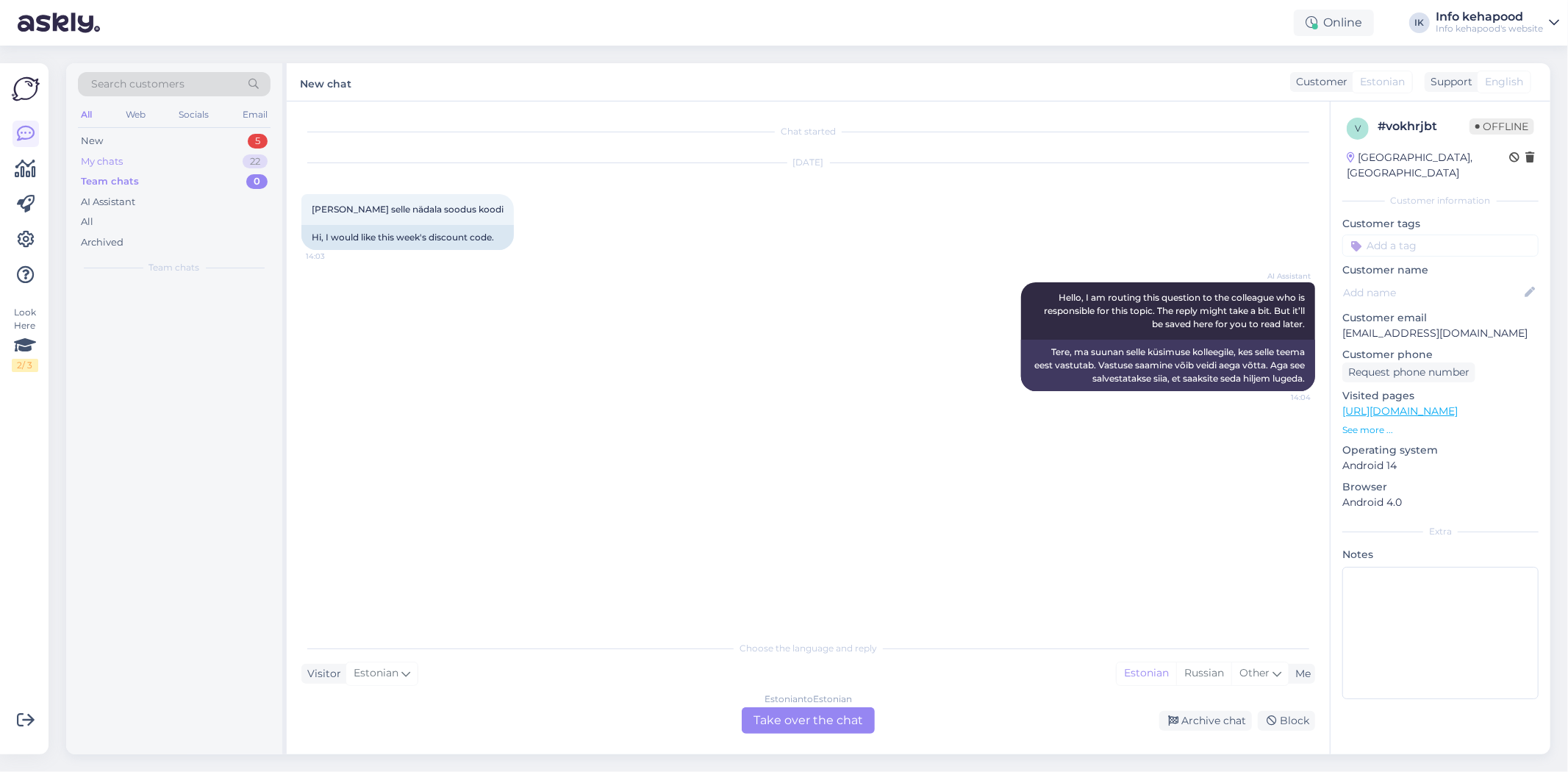
click at [191, 161] on div "My chats 22" at bounding box center [174, 161] width 193 height 20
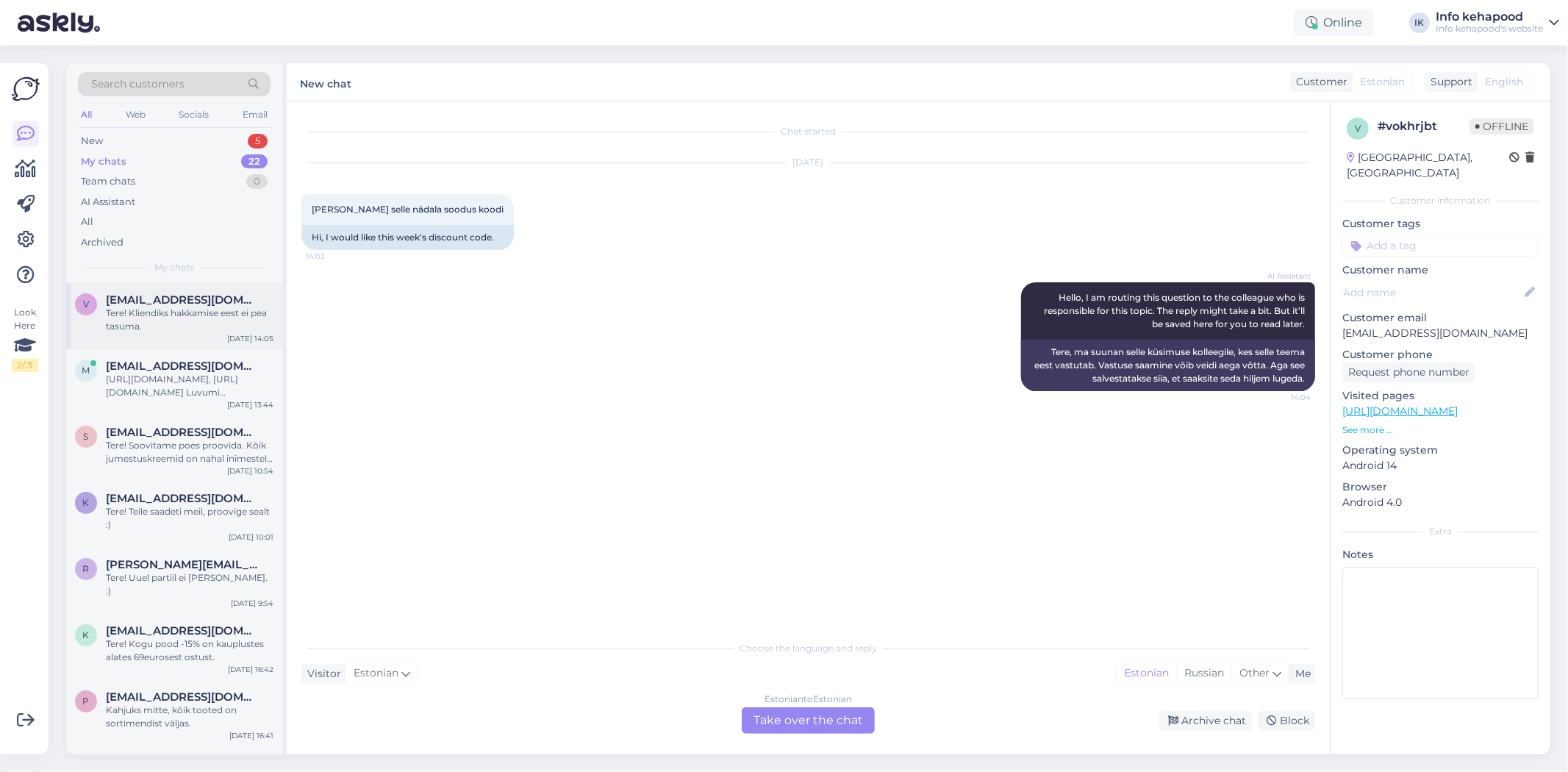
click at [215, 313] on div "Tere! Kliendiks hakkamise eest ei pea tasuma." at bounding box center [189, 319] width 168 height 27
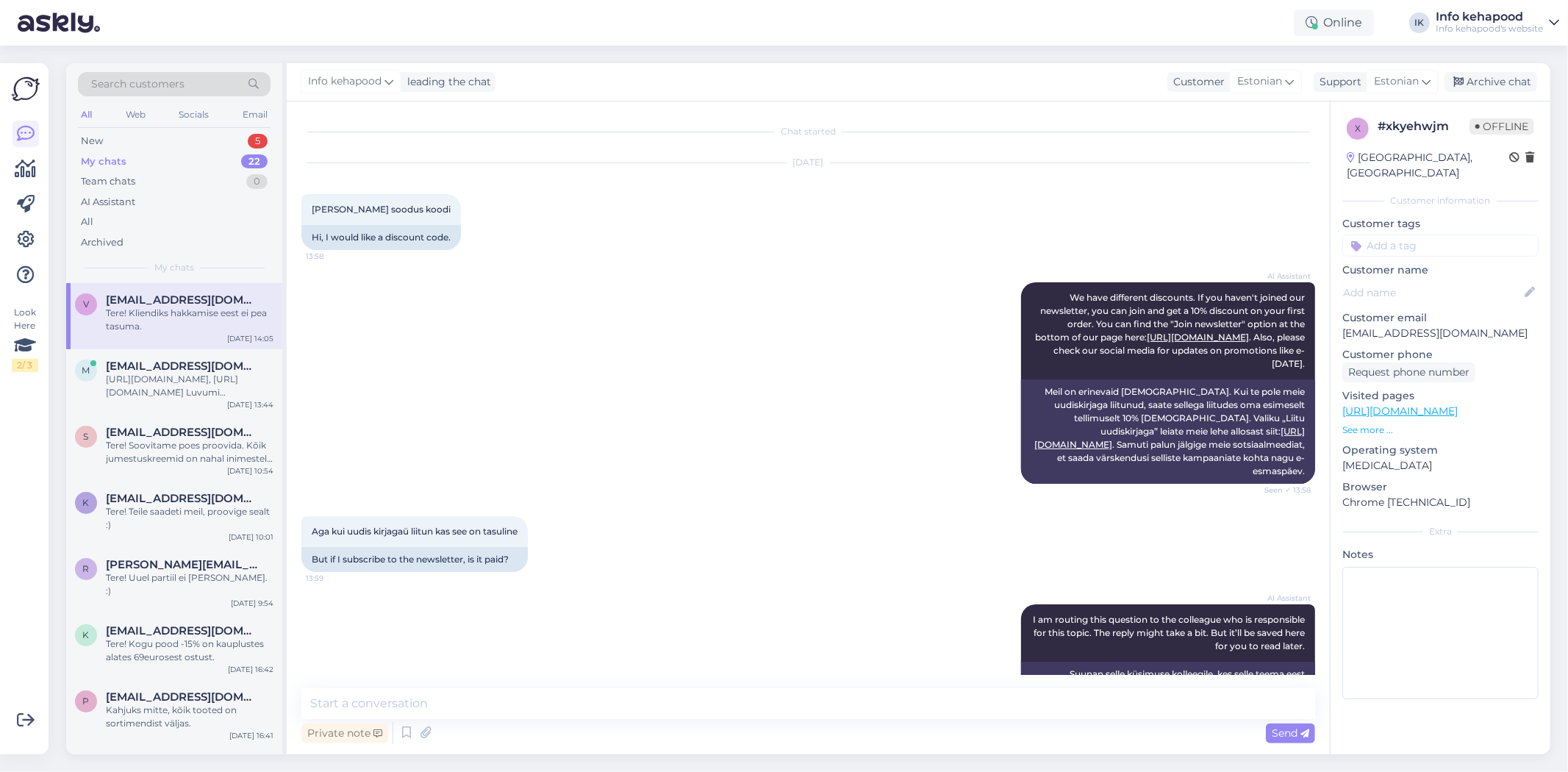
scroll to position [192, 0]
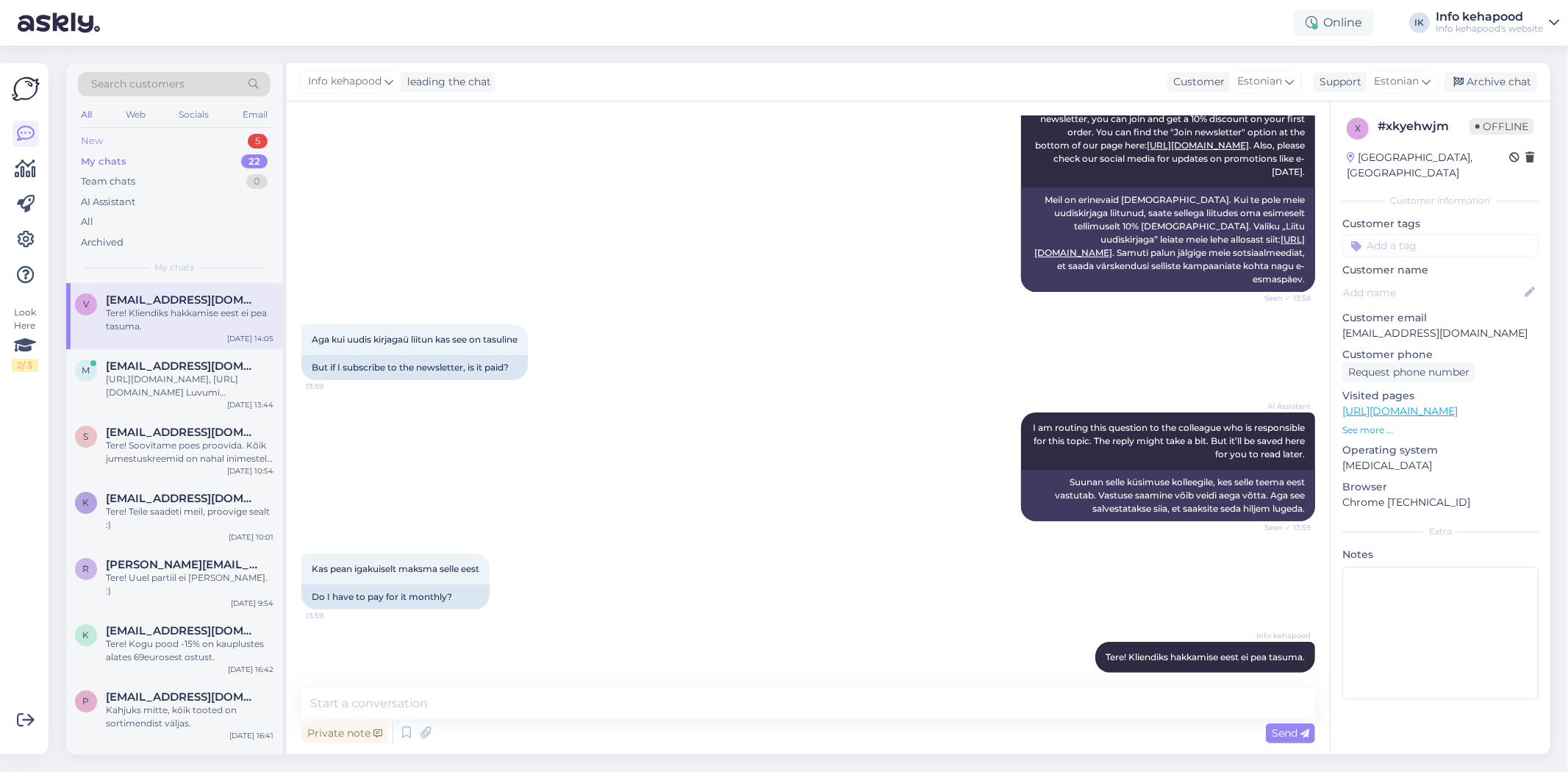
click at [182, 146] on div "New 5" at bounding box center [174, 141] width 193 height 20
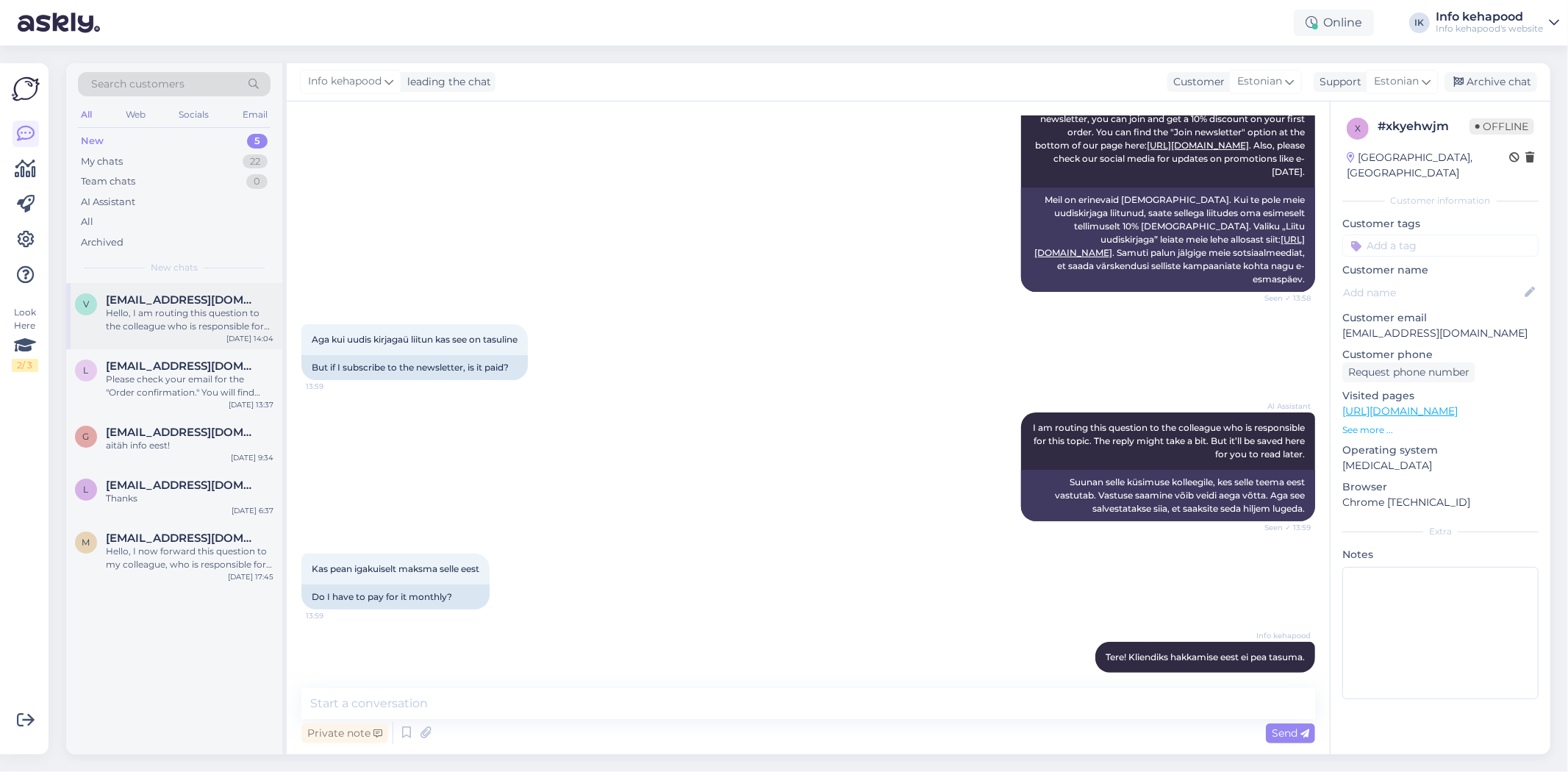
click at [194, 333] on div "V [EMAIL_ADDRESS][DOMAIN_NAME] Hello, I am routing this question to the colleag…" at bounding box center [174, 316] width 216 height 66
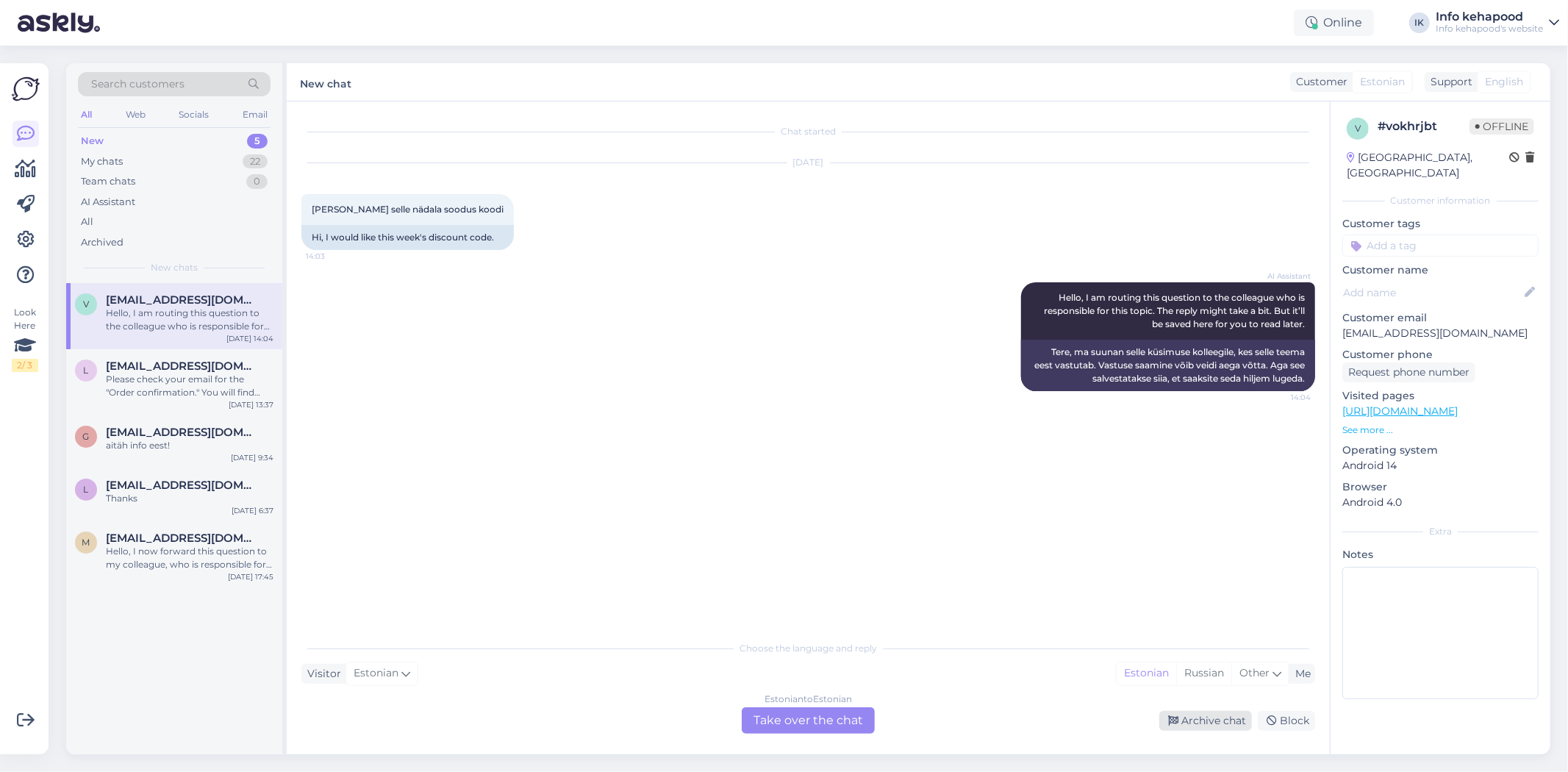
click at [781, 728] on div "Archive chat" at bounding box center [1206, 721] width 93 height 20
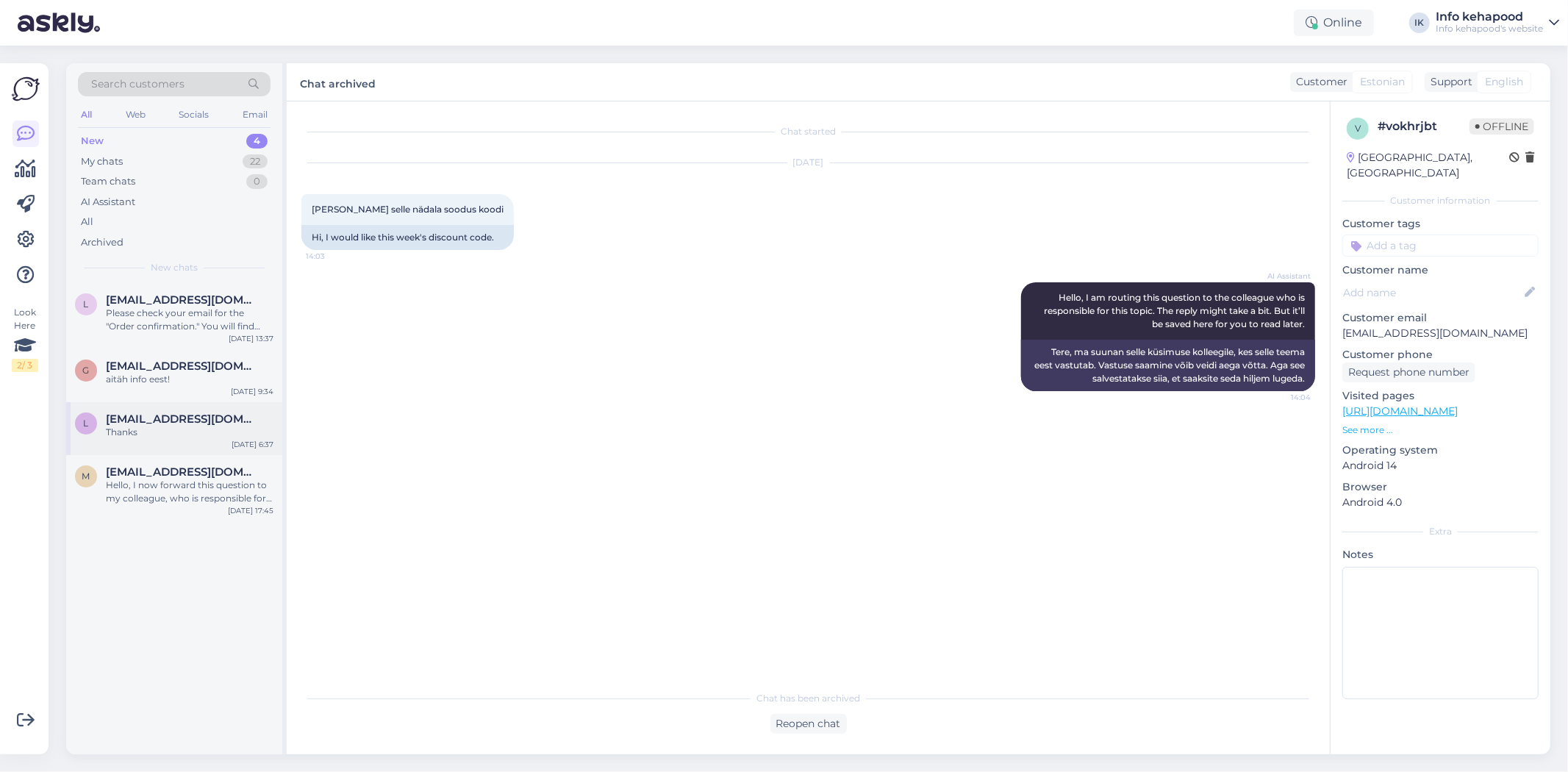
click at [211, 447] on div "L [EMAIL_ADDRESS][DOMAIN_NAME] Thanks [DATE] 6:37" at bounding box center [174, 429] width 216 height 53
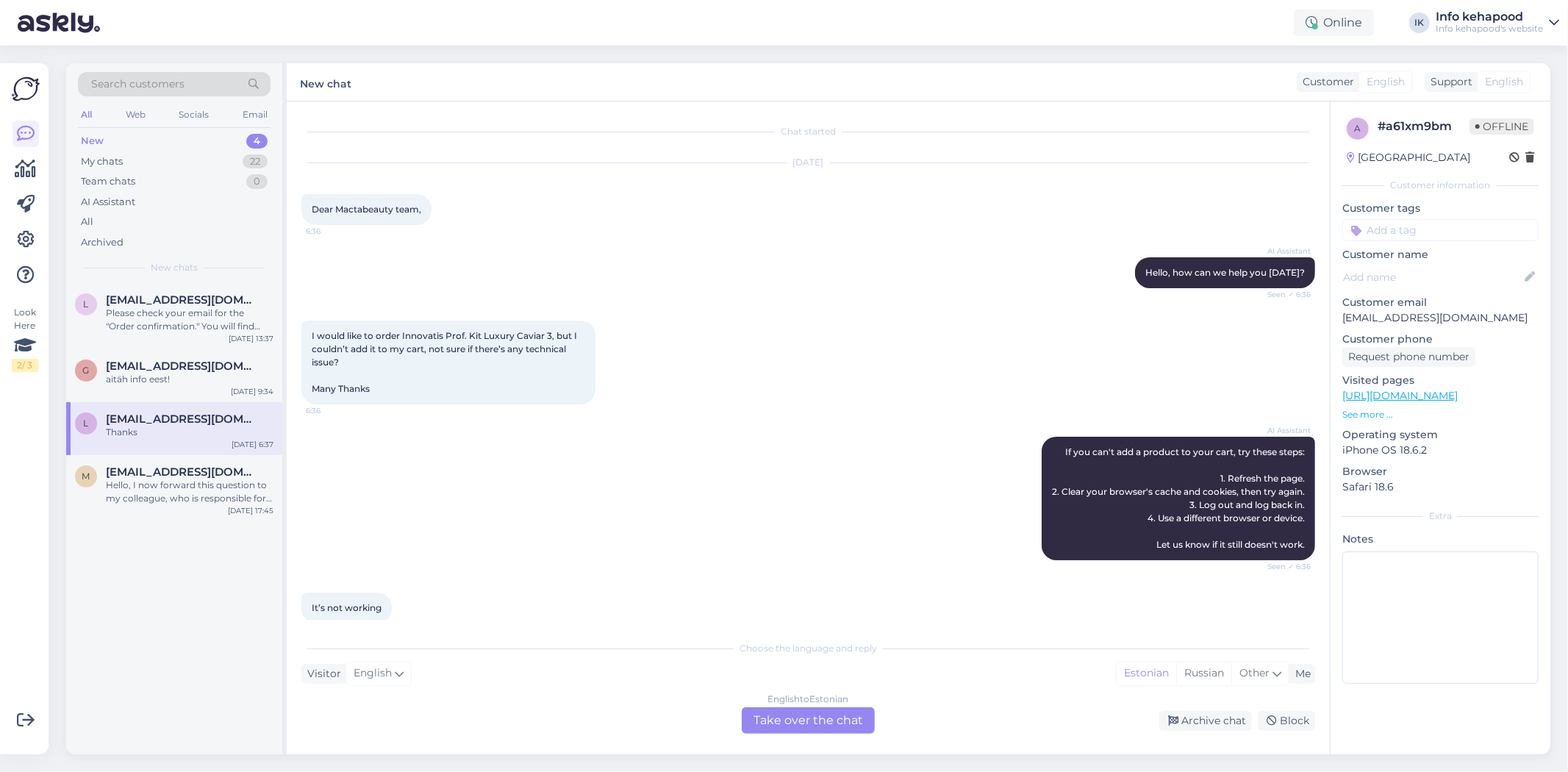
scroll to position [172, 0]
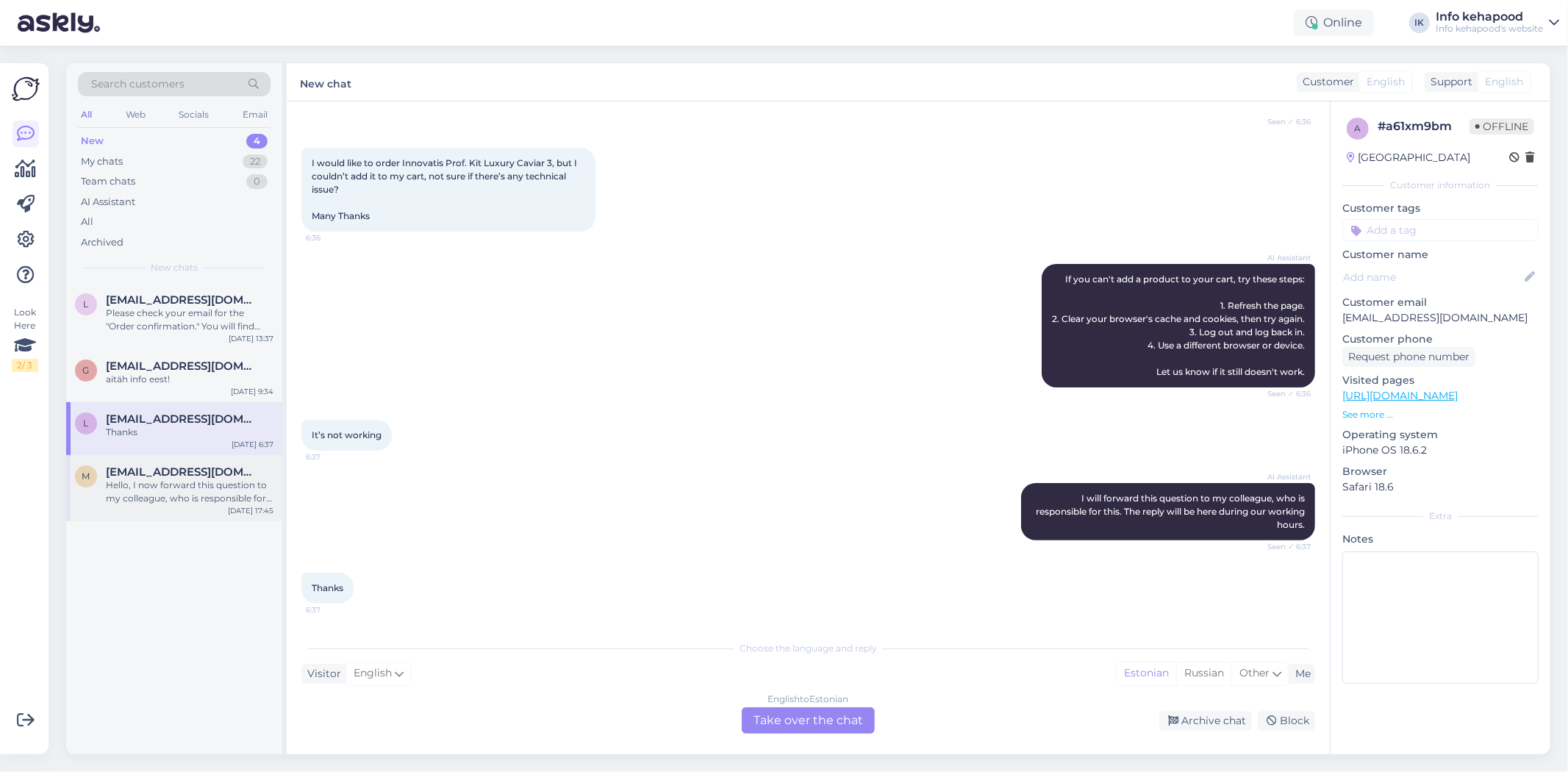
click at [154, 498] on div "Hello, I now forward this question to my colleague, who is responsible for this…" at bounding box center [189, 491] width 168 height 27
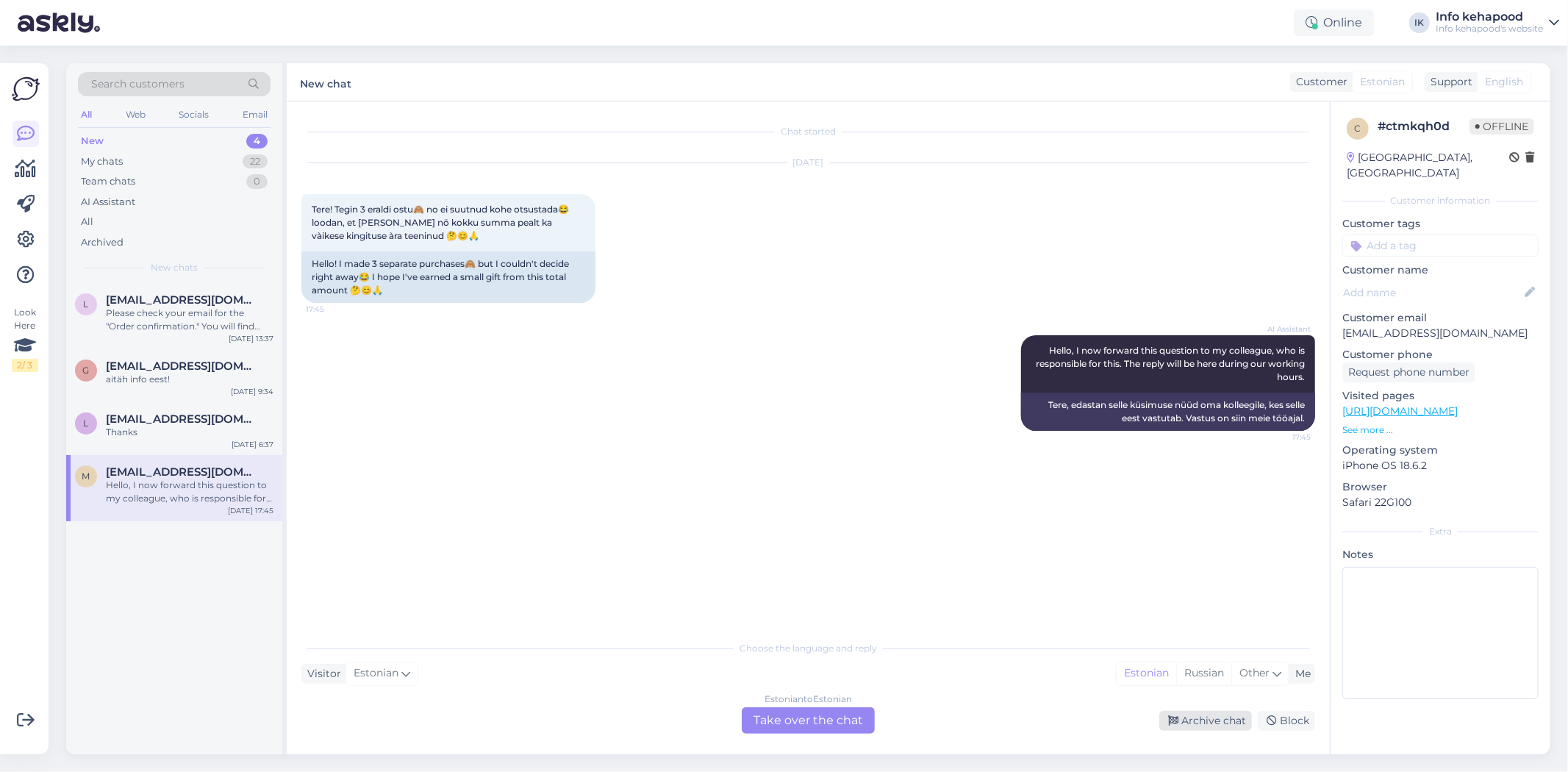
click at [781, 715] on div "Archive chat" at bounding box center [1206, 721] width 93 height 20
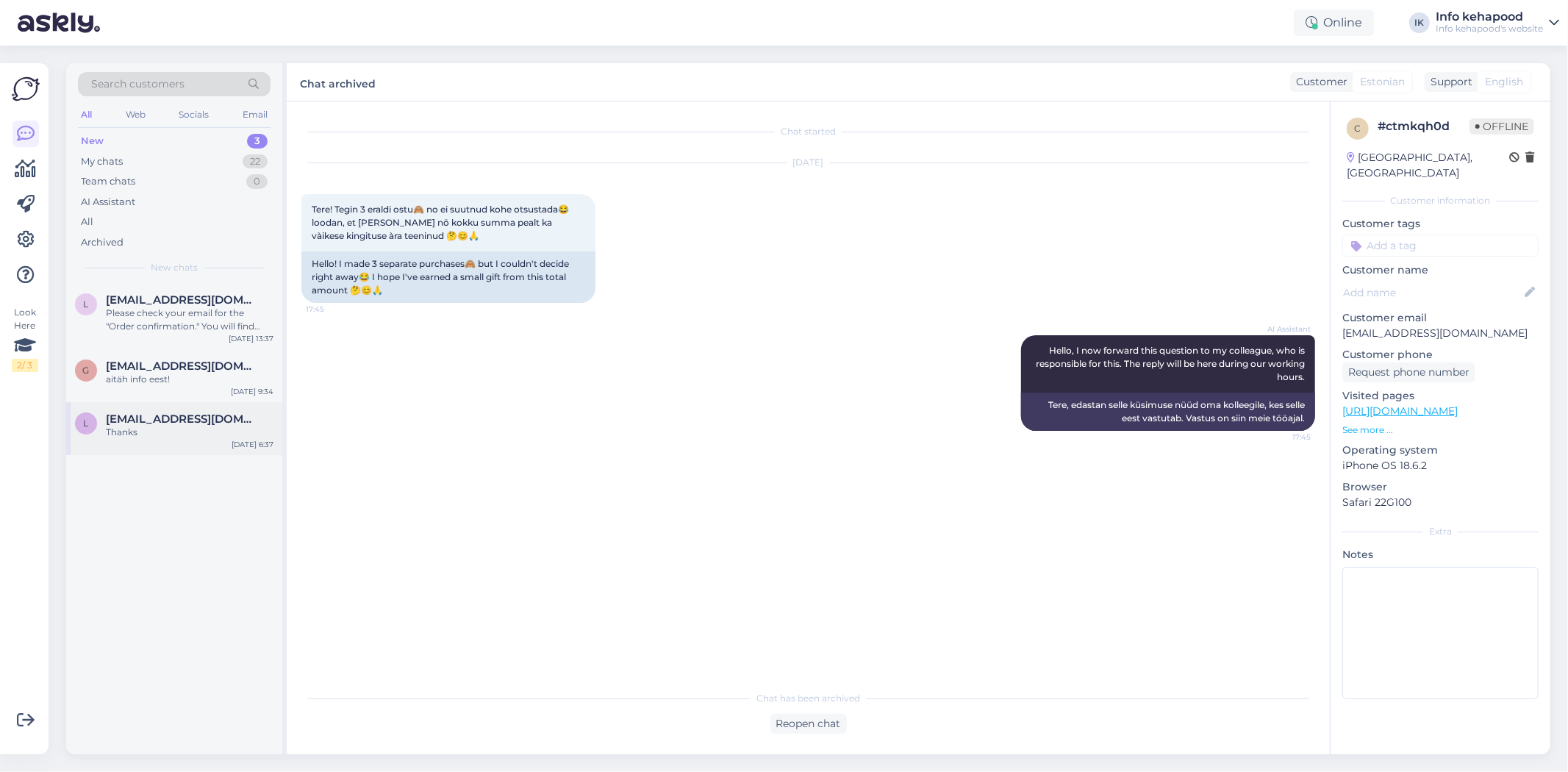
click at [191, 424] on span "[EMAIL_ADDRESS][DOMAIN_NAME]" at bounding box center [182, 419] width 153 height 13
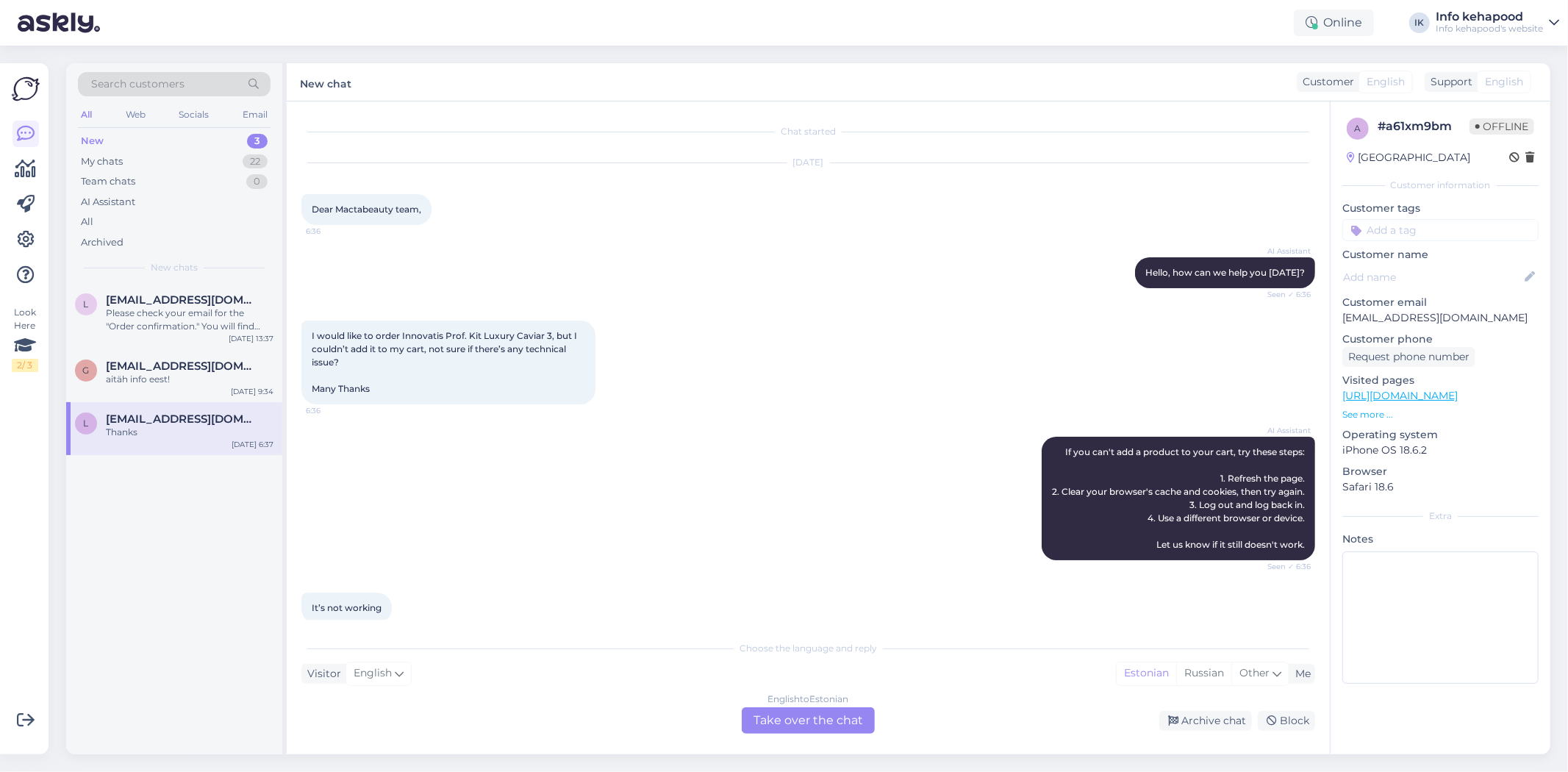
scroll to position [172, 0]
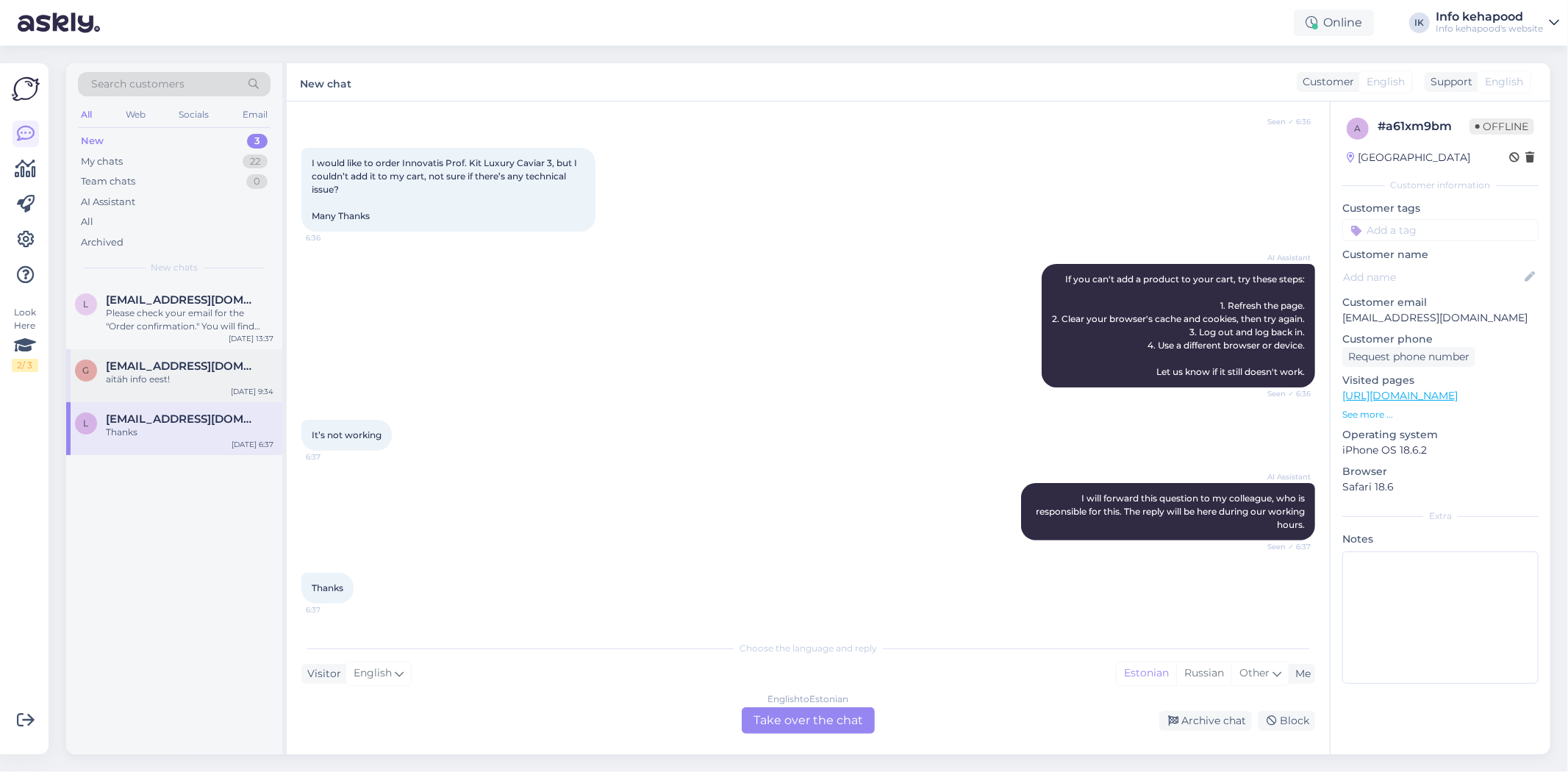
click at [193, 361] on span "[EMAIL_ADDRESS][DOMAIN_NAME]" at bounding box center [182, 366] width 153 height 13
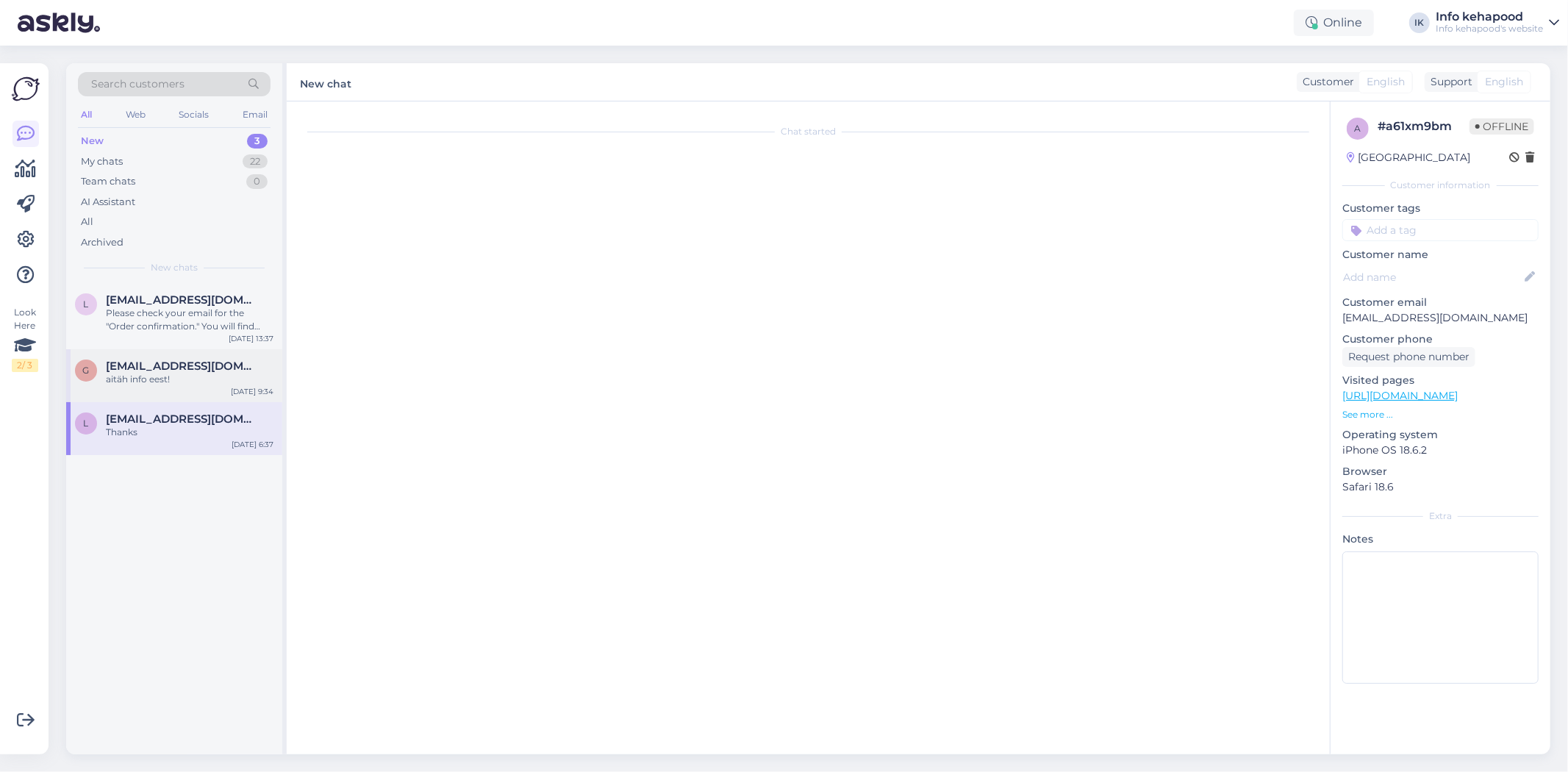
scroll to position [867, 0]
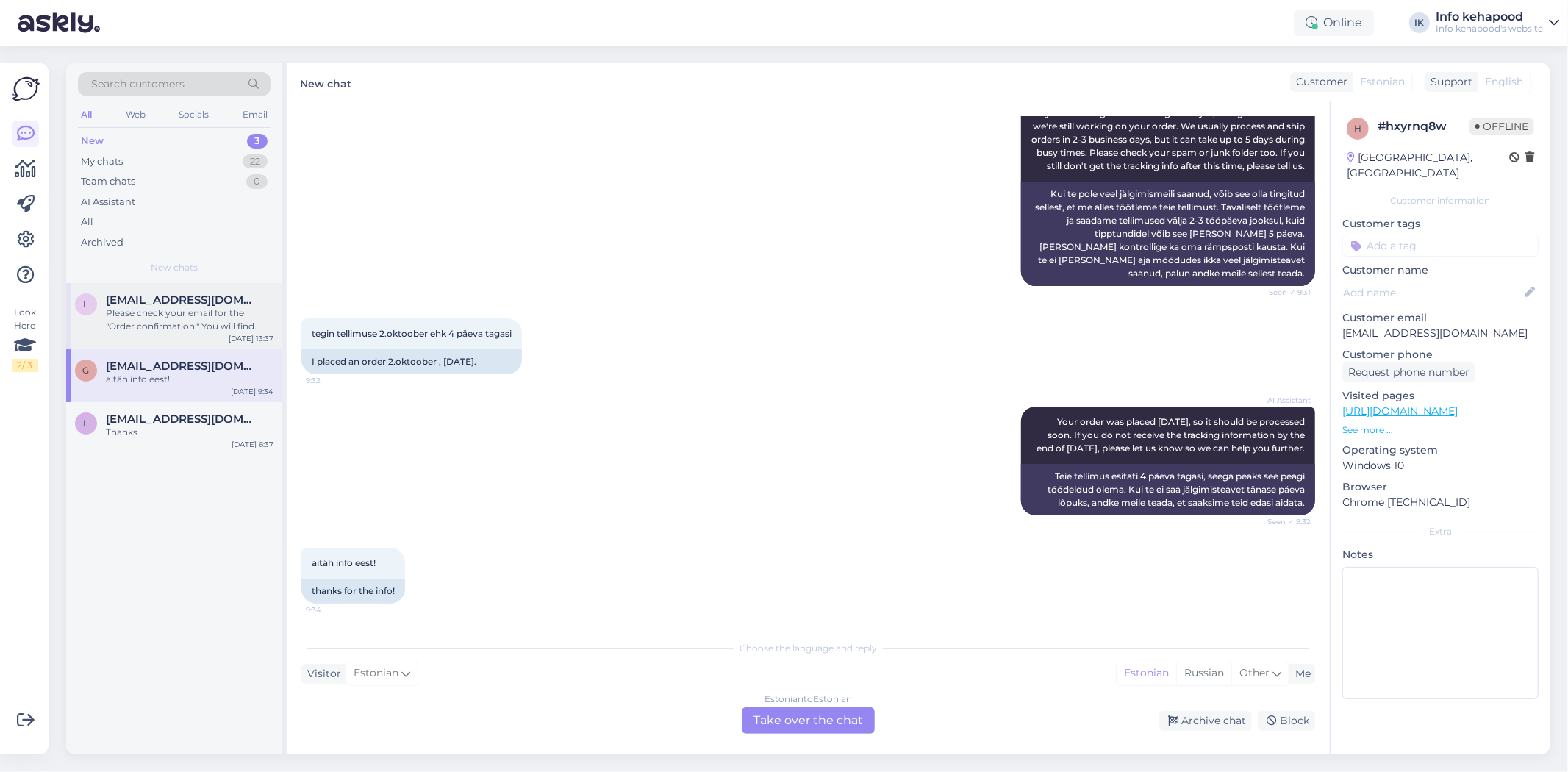
click at [152, 306] on div "Please check your email for the "Order confirmation." You will find your order …" at bounding box center [189, 319] width 168 height 27
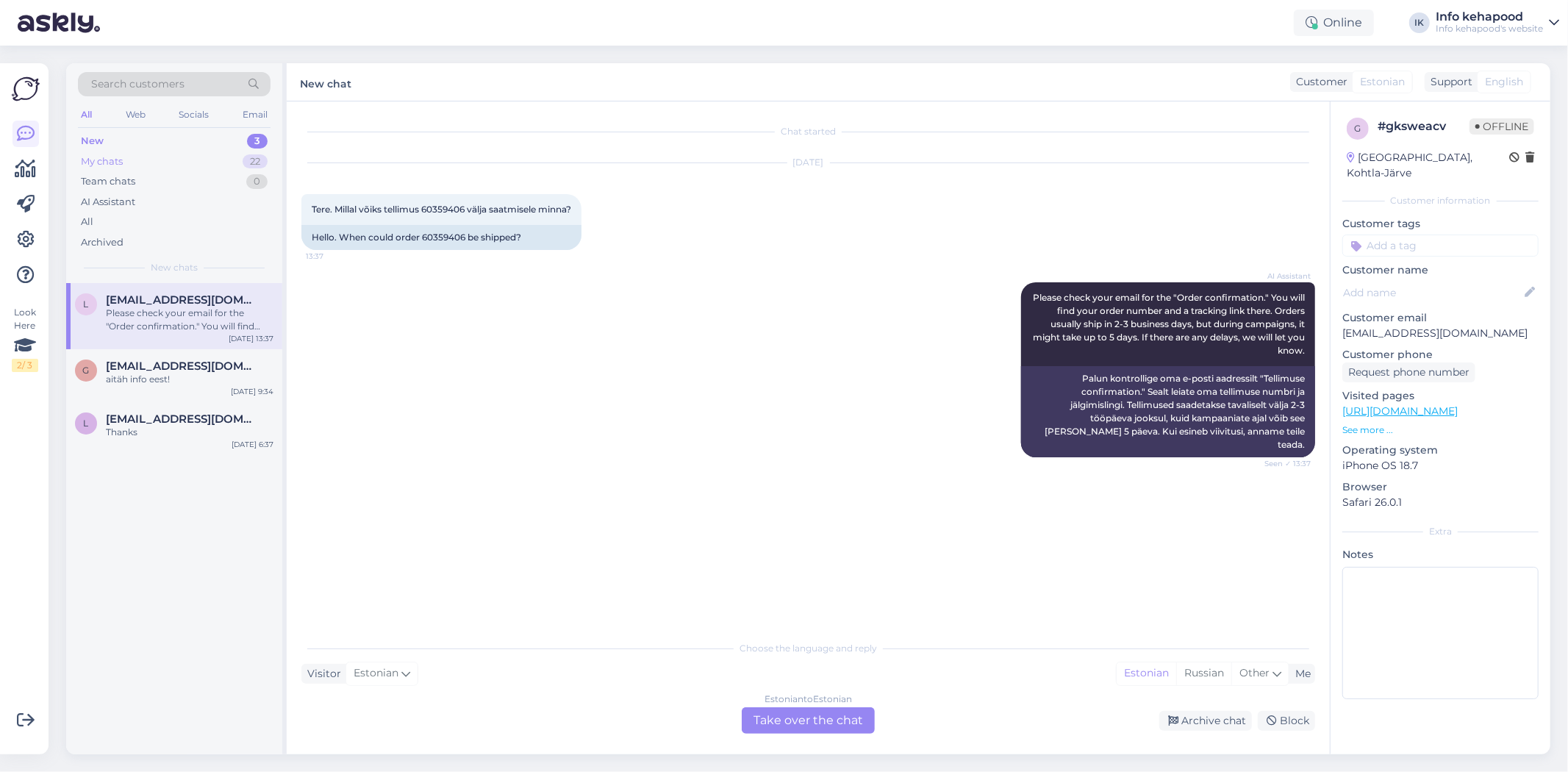
click at [168, 158] on div "My chats 22" at bounding box center [174, 161] width 193 height 20
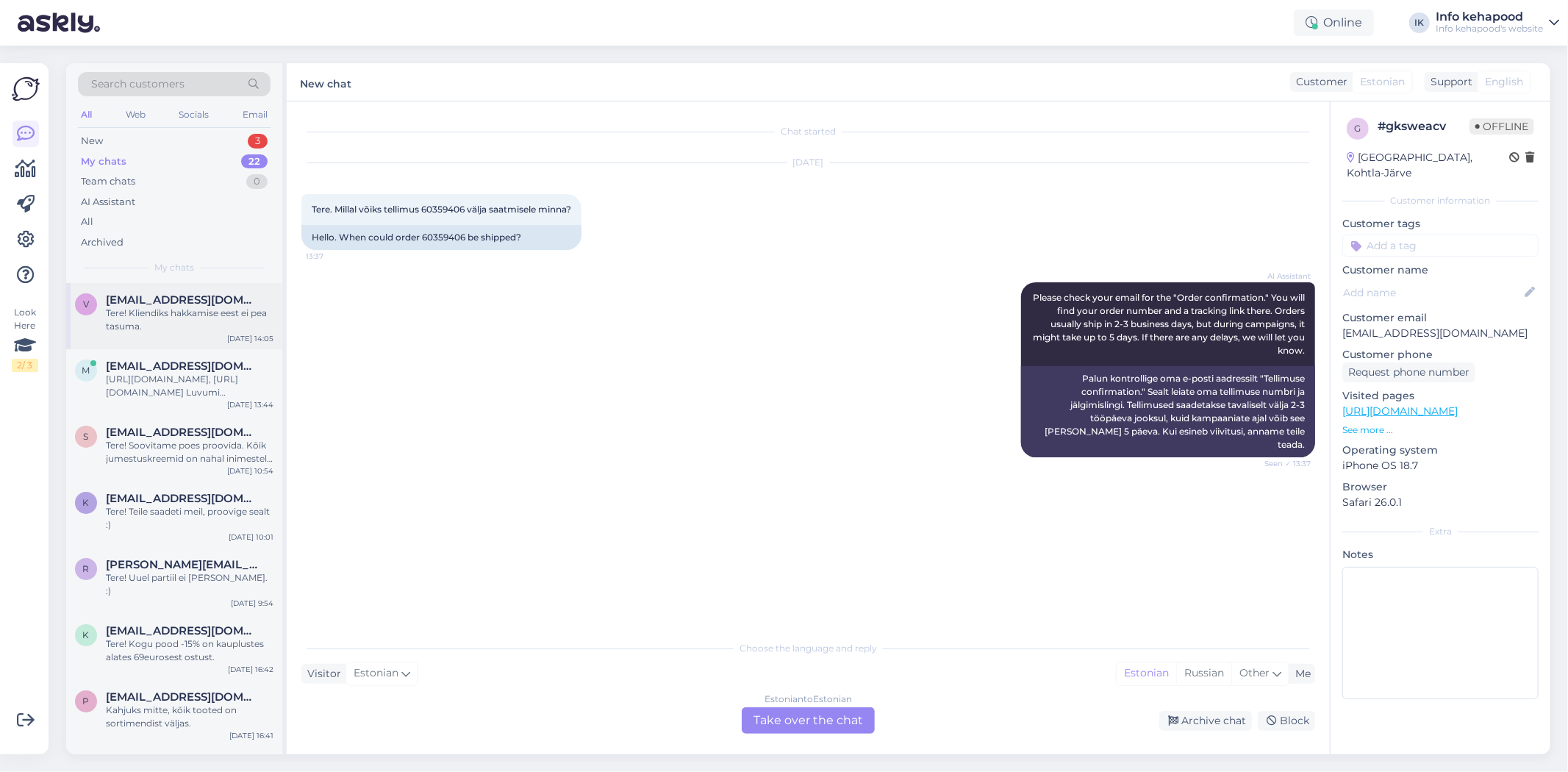
click at [174, 316] on div "Tere! Kliendiks hakkamise eest ei pea tasuma." at bounding box center [189, 319] width 168 height 27
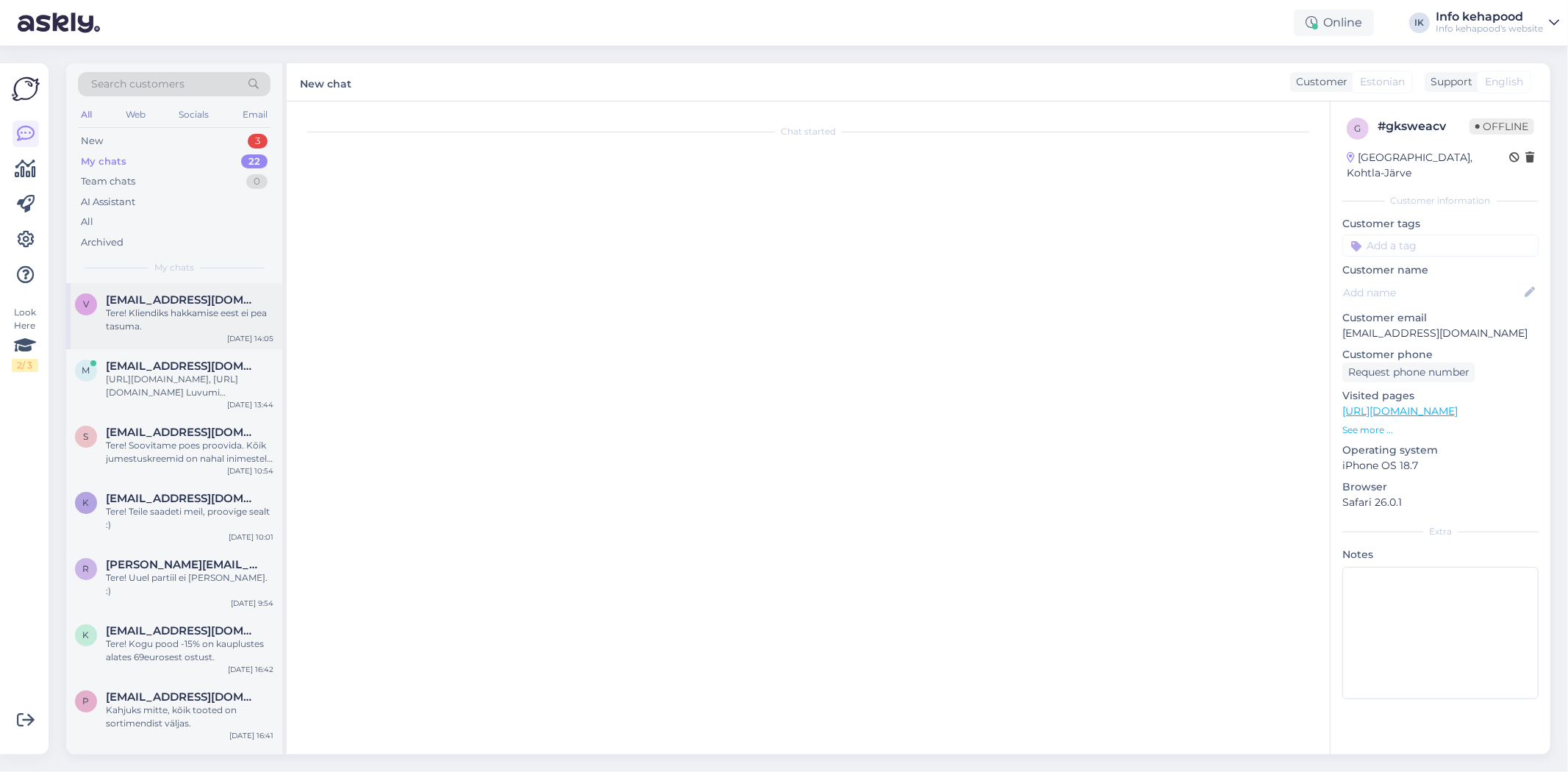
scroll to position [192, 0]
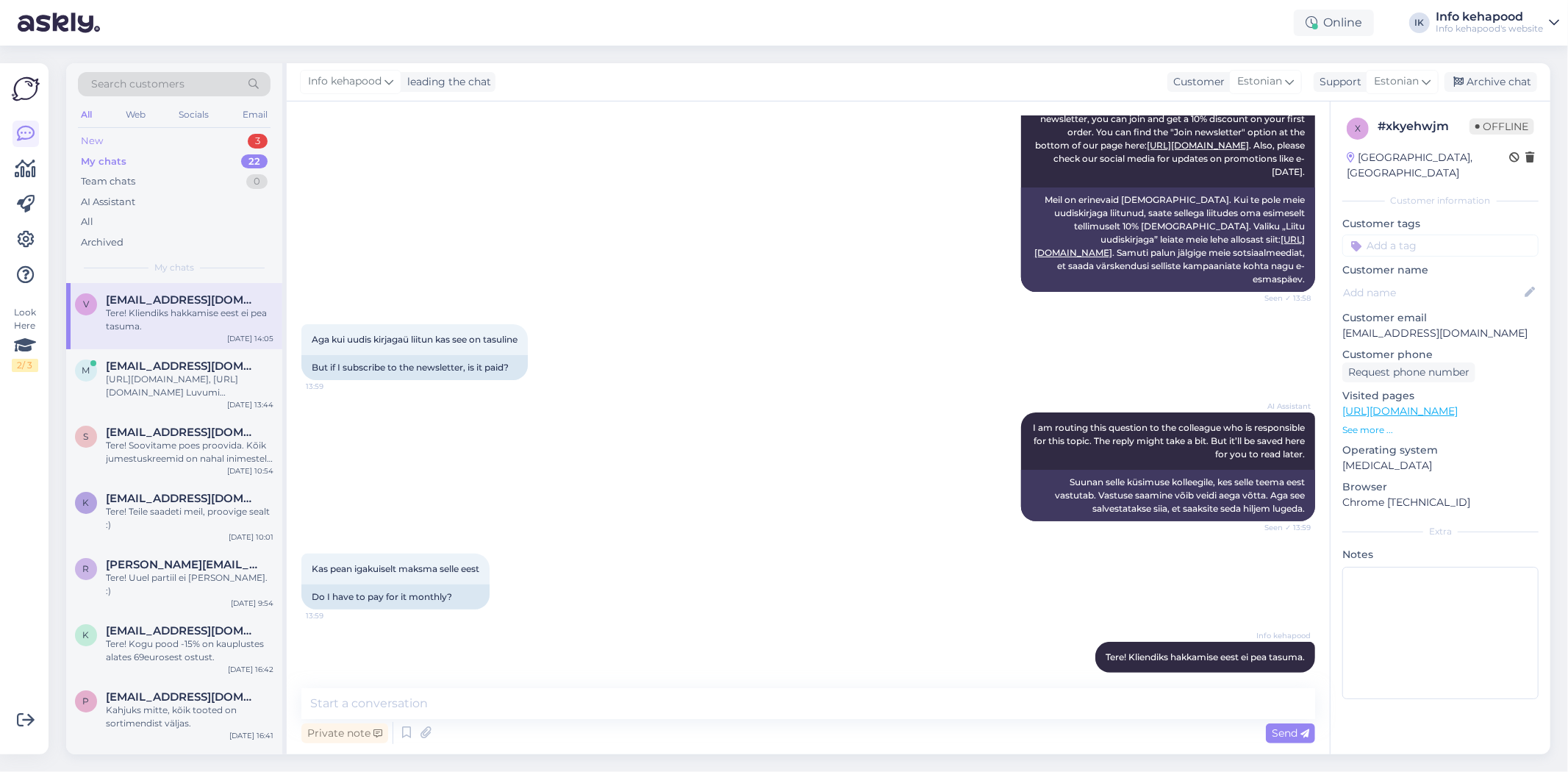
click at [175, 146] on div "New 3" at bounding box center [174, 141] width 193 height 20
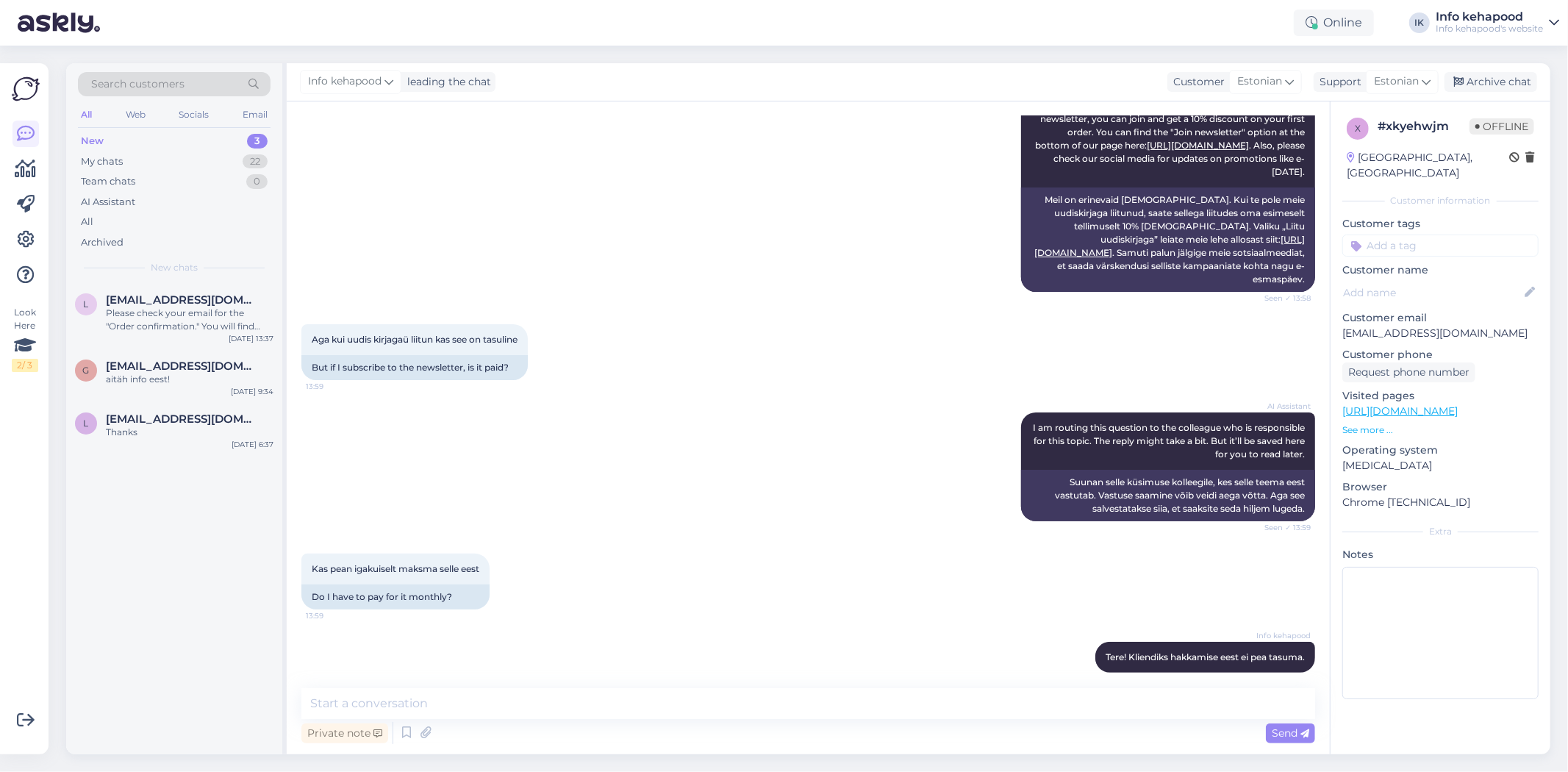
click at [674, 199] on div "AI Assistant We have different discounts. If you haven't joined our newsletter,…" at bounding box center [809, 191] width 1014 height 234
